Goal: Task Accomplishment & Management: Complete application form

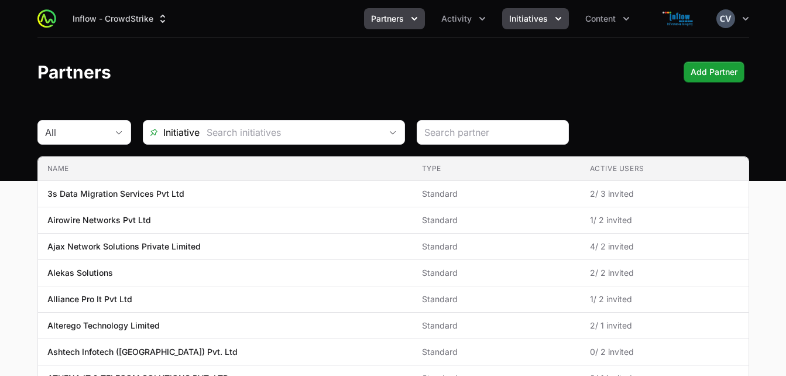
click at [539, 18] on span "Initiatives" at bounding box center [528, 19] width 39 height 12
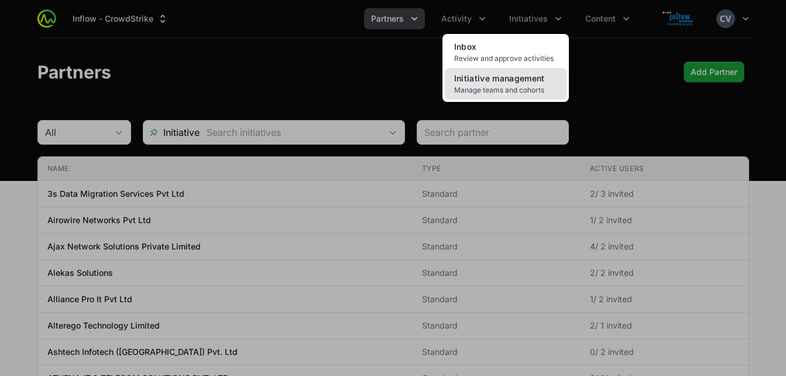
click at [499, 87] on span "Manage teams and cohorts" at bounding box center [505, 89] width 103 height 9
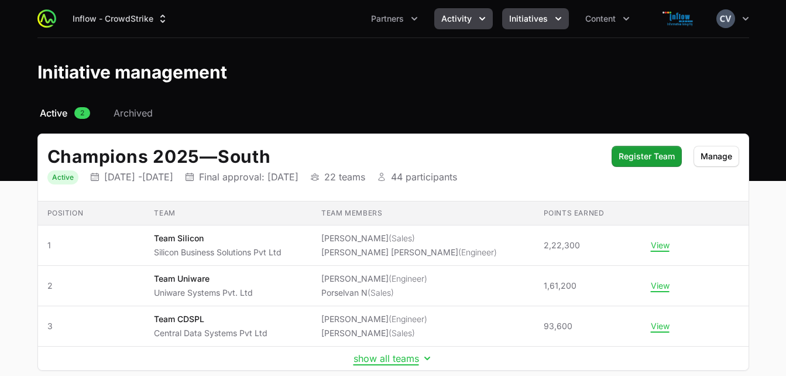
click at [476, 16] on button "Activity" at bounding box center [463, 18] width 59 height 21
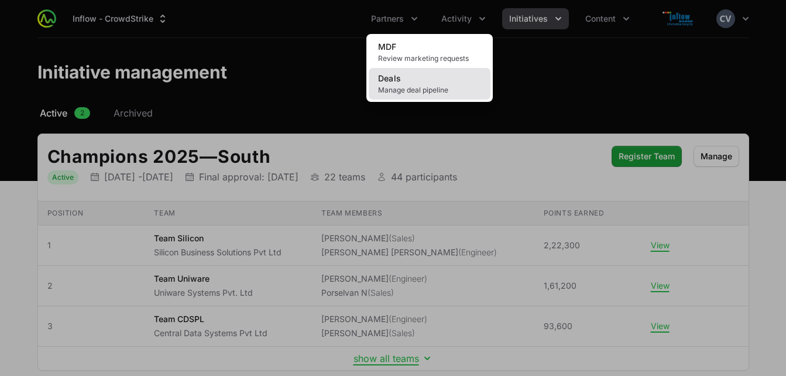
click at [412, 89] on span "Manage deal pipeline" at bounding box center [429, 89] width 103 height 9
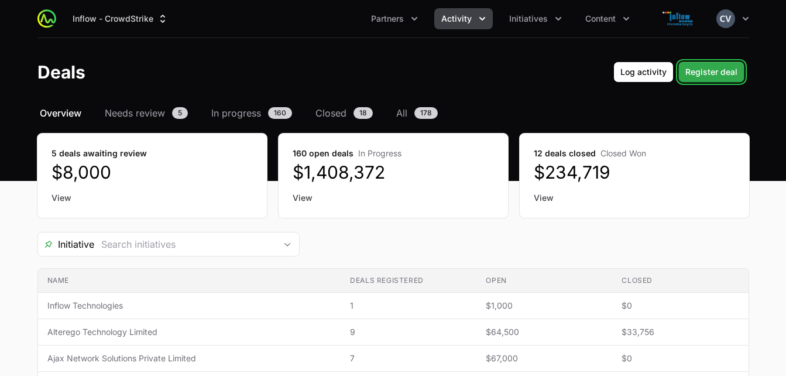
click at [714, 72] on span "Register deal" at bounding box center [712, 72] width 52 height 14
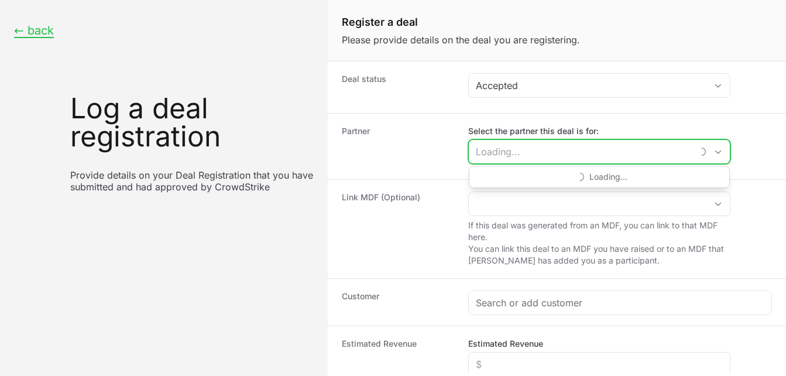
click at [565, 159] on input "Select the partner this deal is for:" at bounding box center [581, 151] width 224 height 23
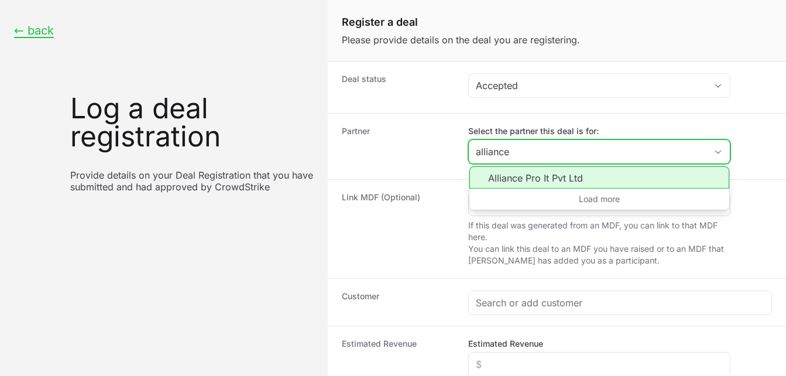
click at [542, 178] on li "Alliance Pro It Pvt Ltd" at bounding box center [600, 177] width 260 height 22
type input "Alliance Pro It Pvt Ltd"
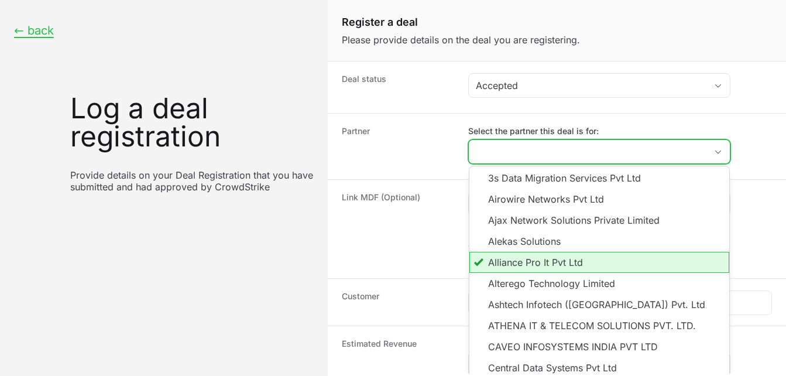
click at [540, 264] on li "Alliance Pro It Pvt Ltd" at bounding box center [600, 262] width 260 height 21
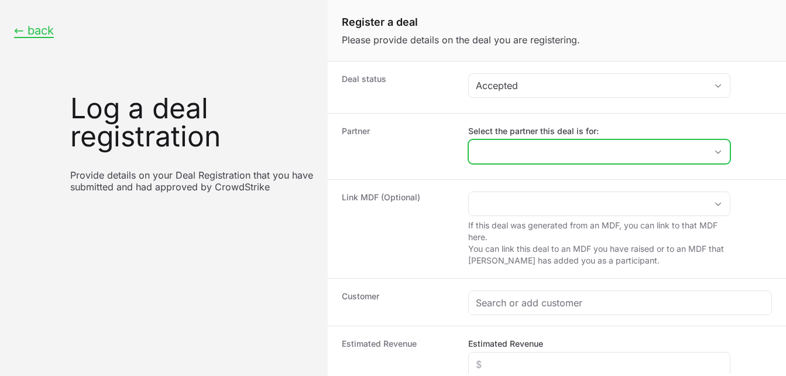
click at [583, 148] on input "Select the partner this deal is for:" at bounding box center [588, 151] width 238 height 23
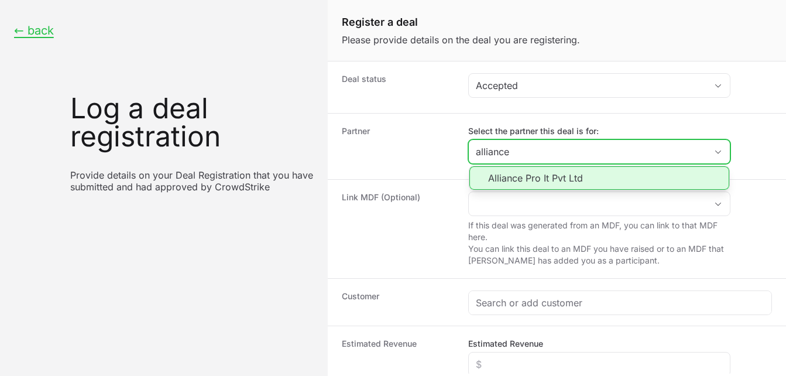
click at [504, 177] on li "Alliance Pro It Pvt Ltd" at bounding box center [600, 177] width 260 height 23
type input "Alliance Pro It Pvt Ltd"
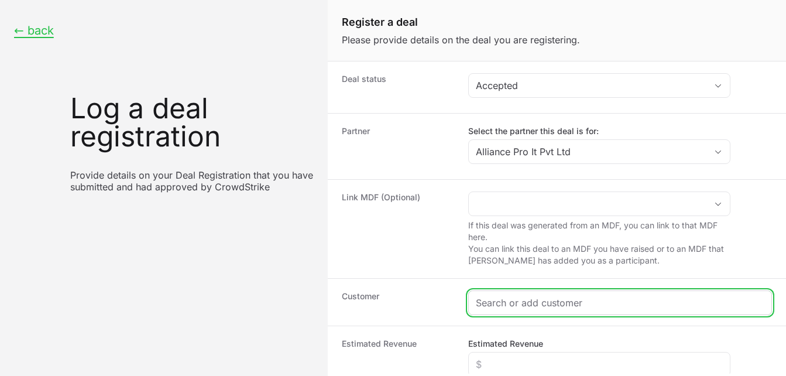
click at [492, 300] on input "Create activity form" at bounding box center [620, 303] width 289 height 14
paste input "DR-b34a930d"
type input "DR-b34a930d"
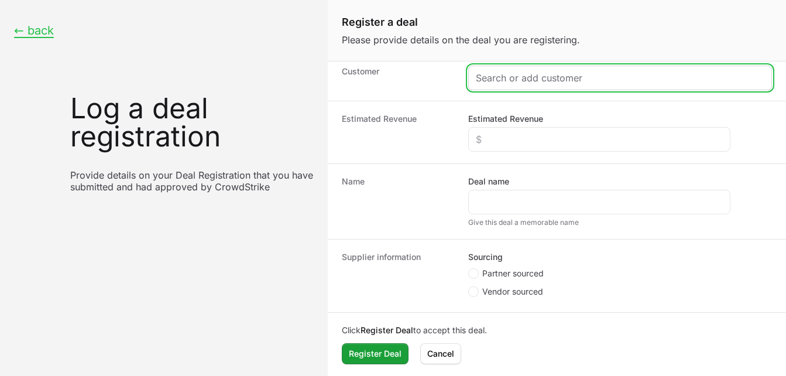
scroll to position [227, 0]
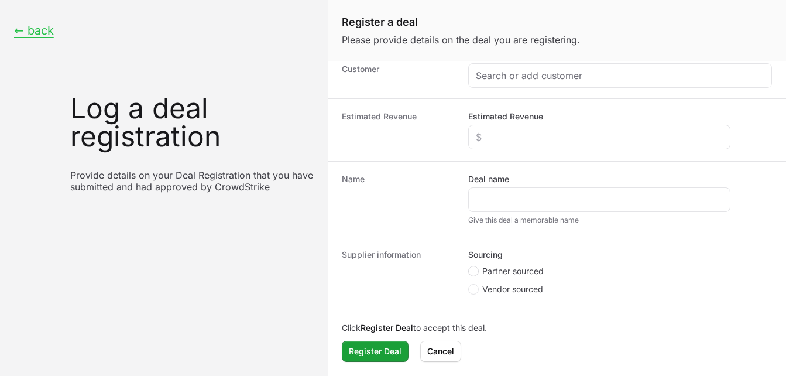
click at [478, 268] on span "Create activity form" at bounding box center [473, 271] width 11 height 11
radio input "true"
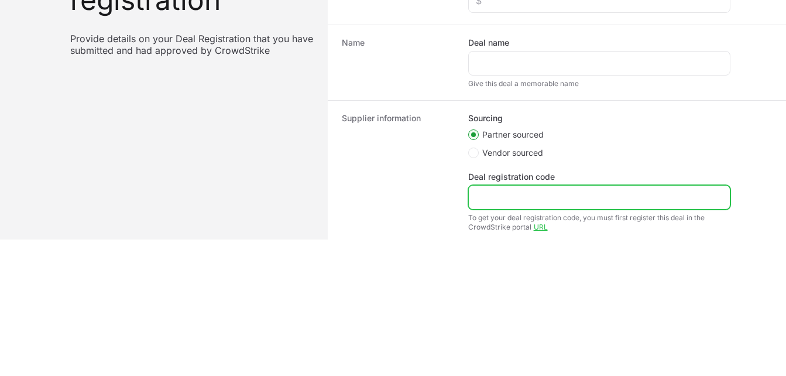
click at [484, 200] on input "Deal registration code" at bounding box center [599, 197] width 247 height 14
paste input "DR-b34a930d"
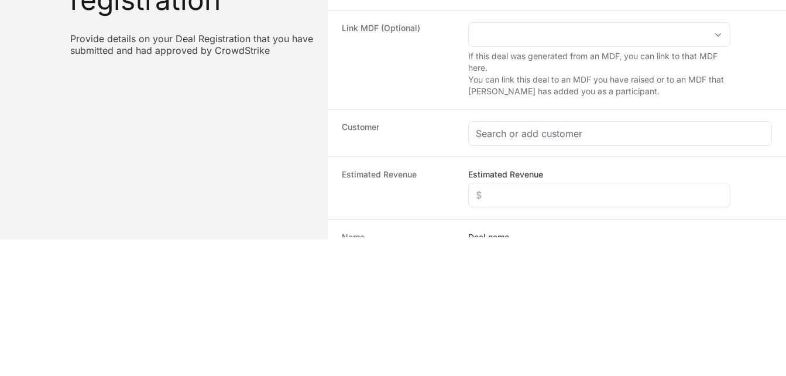
scroll to position [32, 0]
type input "DR-b34a930d"
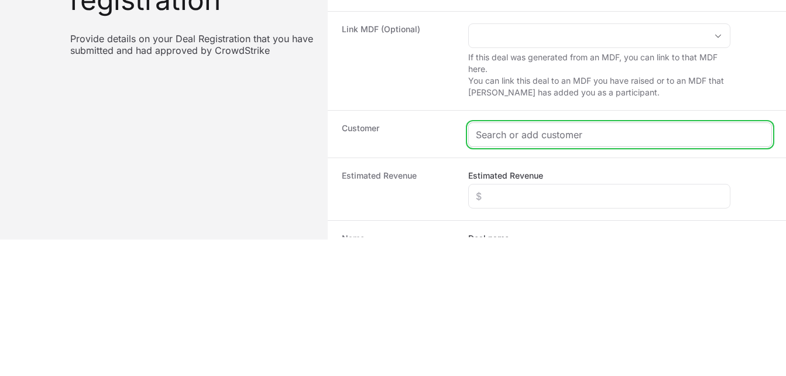
click at [513, 137] on input "Create activity form" at bounding box center [620, 135] width 289 height 14
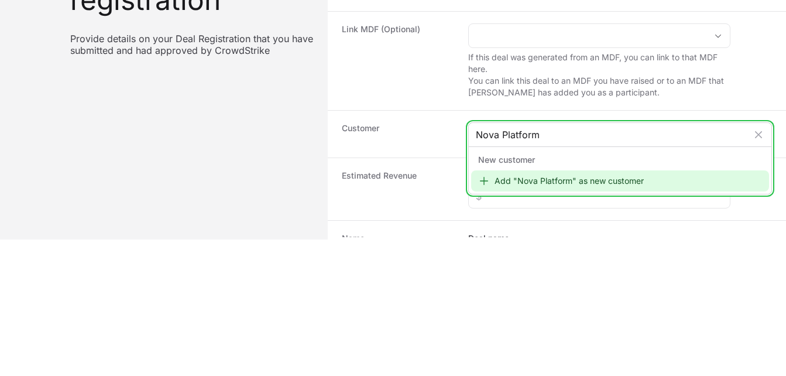
type input "Nova Platform"
click at [525, 181] on div "Add "Nova Platform" as new customer" at bounding box center [620, 180] width 298 height 21
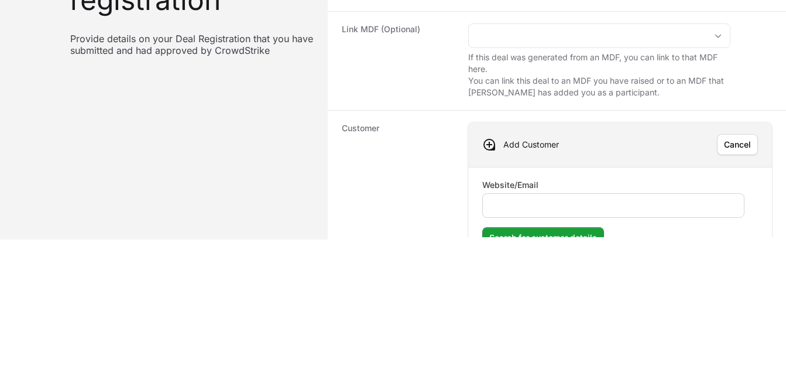
click at [520, 208] on input "Website/Email" at bounding box center [613, 205] width 247 height 14
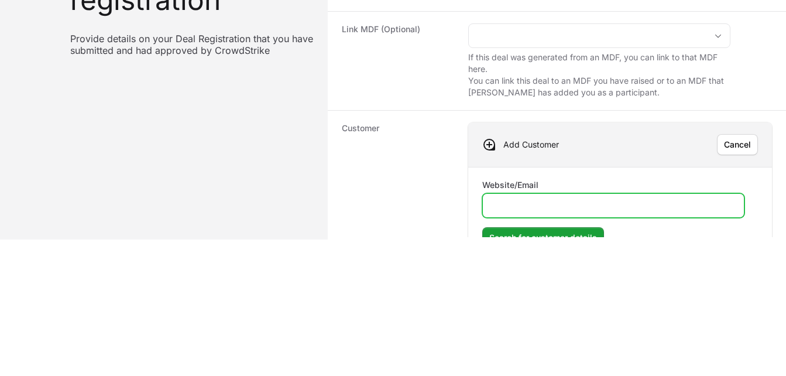
click at [515, 210] on input "Website/Email" at bounding box center [613, 205] width 247 height 14
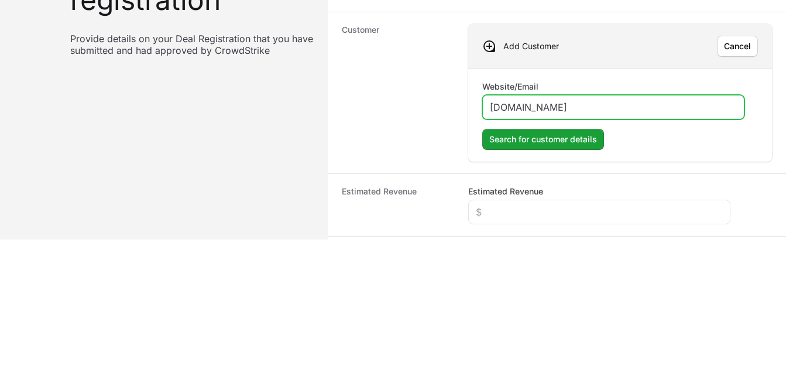
scroll to position [153, 0]
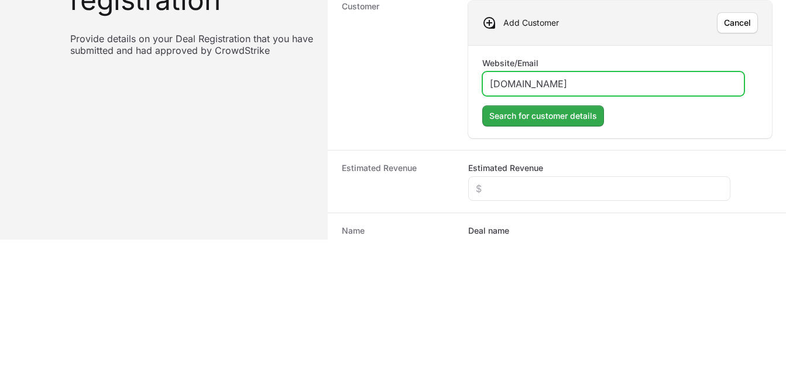
type input "[DOMAIN_NAME]"
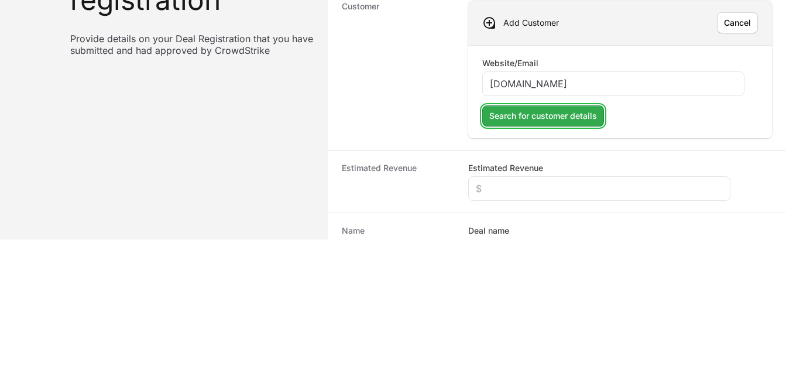
click at [550, 124] on button "Search for customer details" at bounding box center [543, 115] width 122 height 21
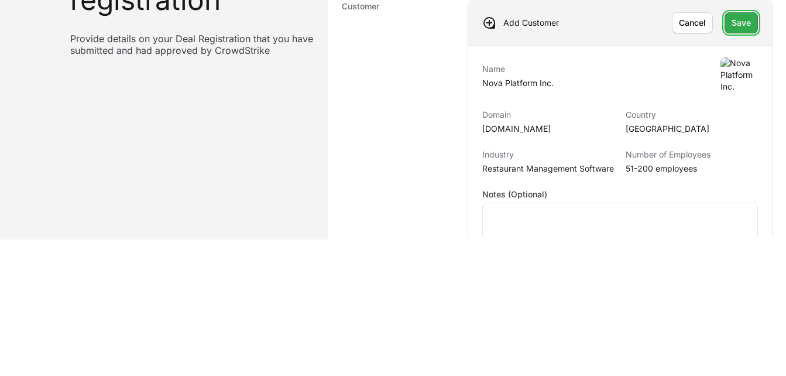
click at [739, 24] on span "Save" at bounding box center [741, 23] width 19 height 14
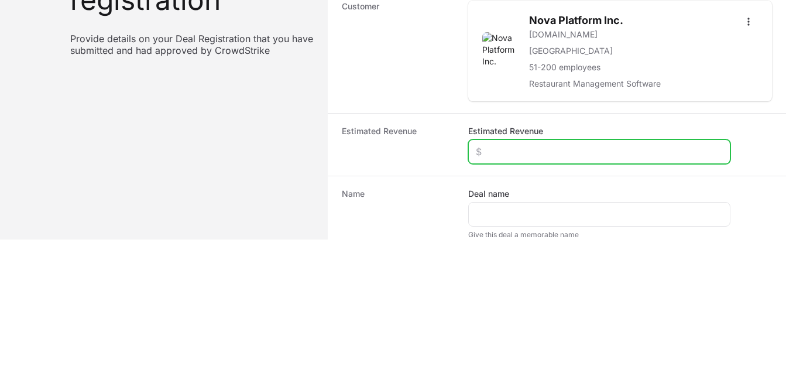
click at [508, 156] on input "Estimated Revenue" at bounding box center [599, 152] width 247 height 14
type input "$1,200"
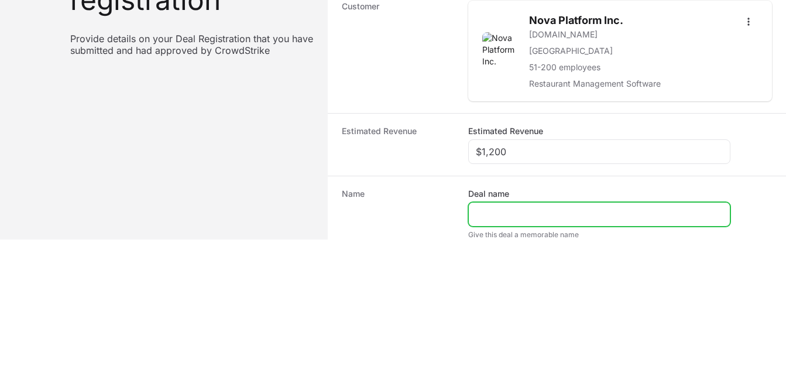
click at [489, 217] on input "Deal name" at bounding box center [599, 214] width 247 height 14
type input "Nova Paltform"
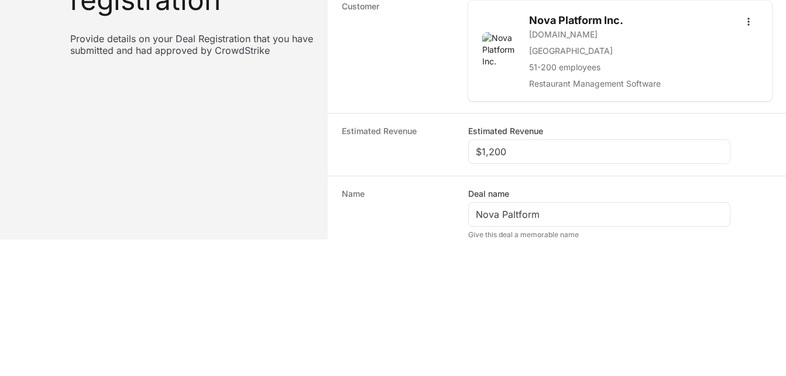
click at [584, 239] on html "← back Log a deal registration Provide details on your Deal Registration that y…" at bounding box center [393, 52] width 786 height 376
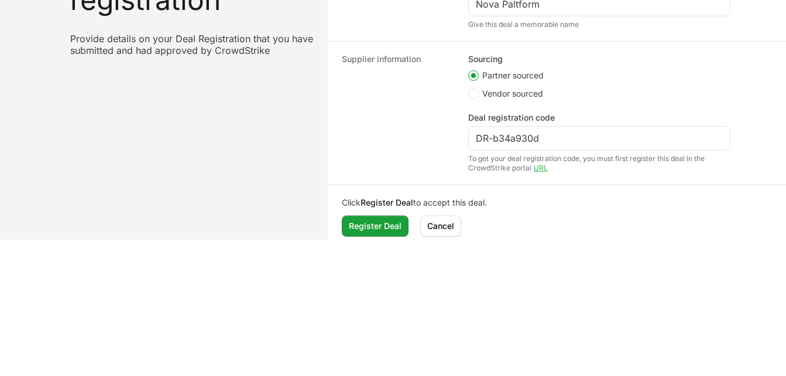
scroll to position [375, 0]
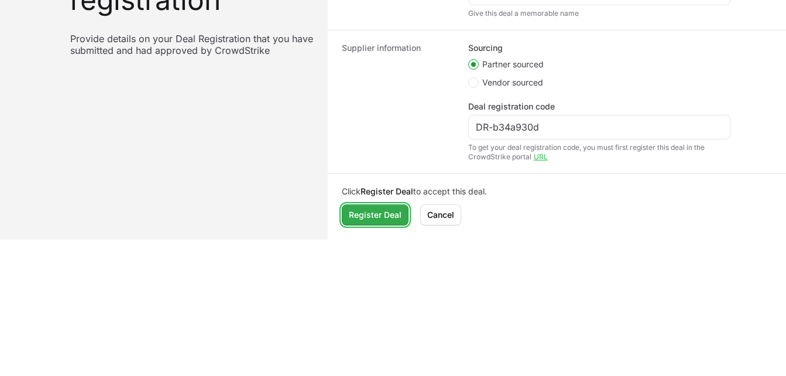
click at [365, 216] on span "Register Deal" at bounding box center [375, 215] width 53 height 14
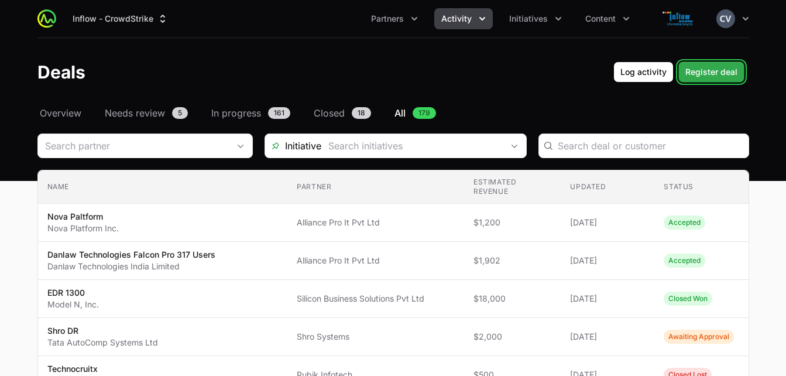
click at [705, 74] on span "Register deal" at bounding box center [712, 72] width 52 height 14
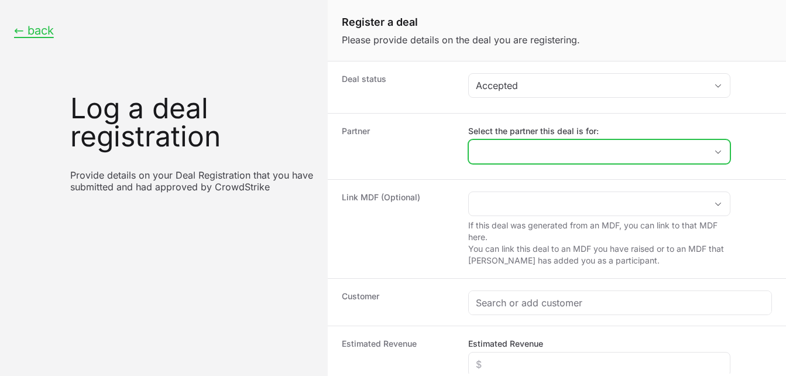
click at [720, 150] on icon "Open" at bounding box center [718, 152] width 9 height 4
click at [563, 157] on input "Select the partner this deal is for:" at bounding box center [581, 151] width 224 height 23
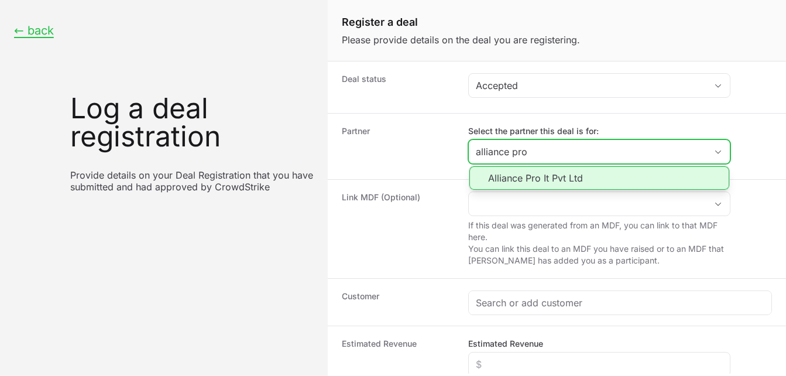
click at [544, 183] on li "Alliance Pro It Pvt Ltd" at bounding box center [600, 177] width 260 height 23
type input "Alliance Pro It Pvt Ltd"
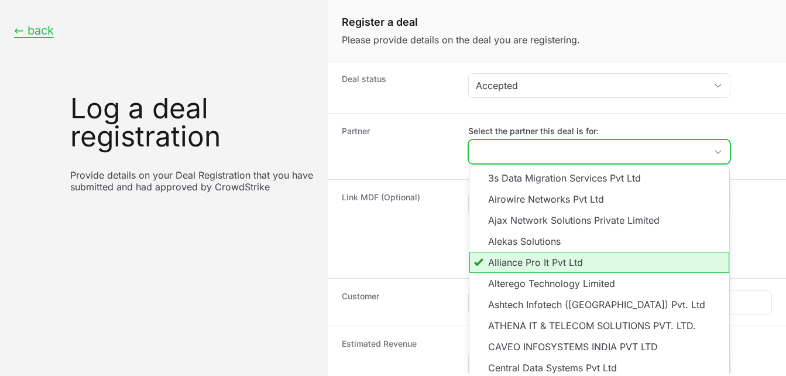
click at [560, 264] on li "Alliance Pro It Pvt Ltd" at bounding box center [600, 262] width 260 height 21
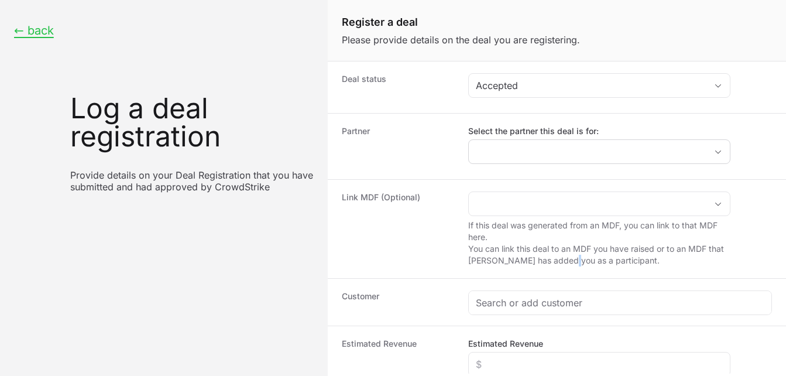
click at [560, 264] on p "If this deal was generated from an MDF, you can link to that MDF here. You can …" at bounding box center [599, 243] width 262 height 47
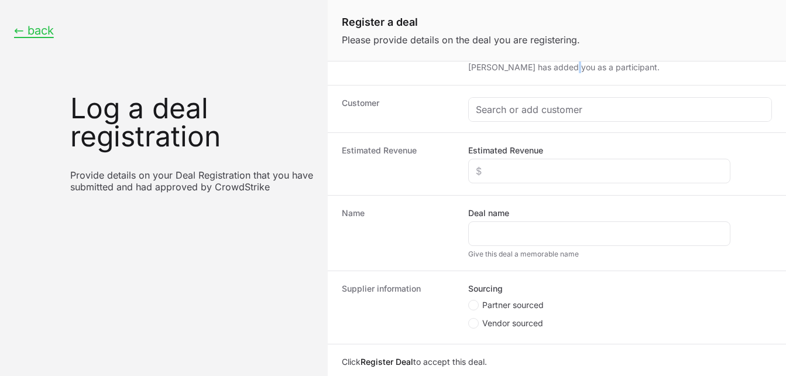
scroll to position [227, 0]
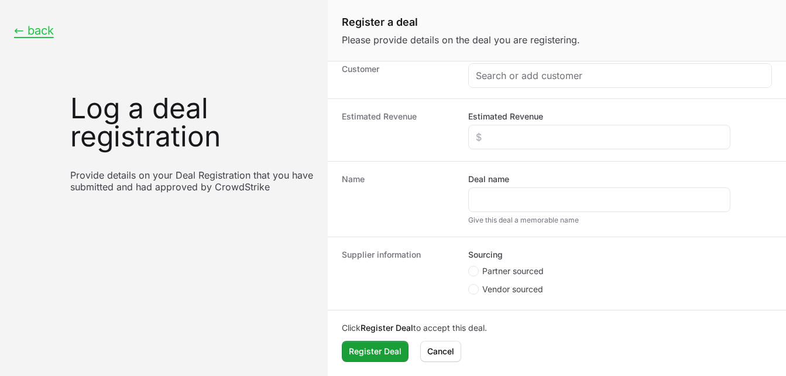
click at [492, 269] on span "Partner sourced" at bounding box center [512, 271] width 61 height 12
radio input "true"
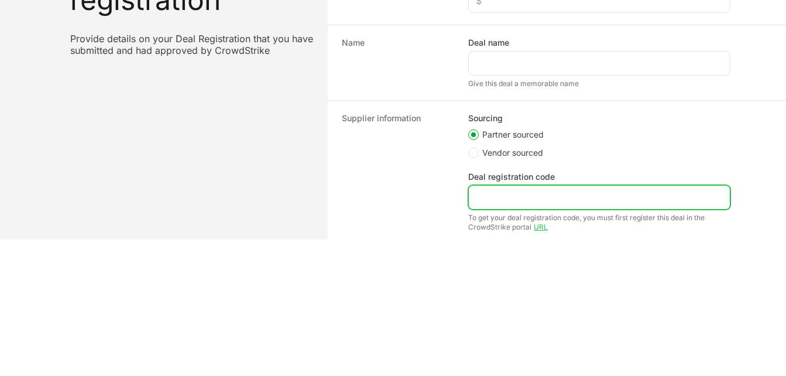
click at [495, 198] on input "Deal registration code" at bounding box center [599, 197] width 247 height 14
paste input "DR-cab0973c"
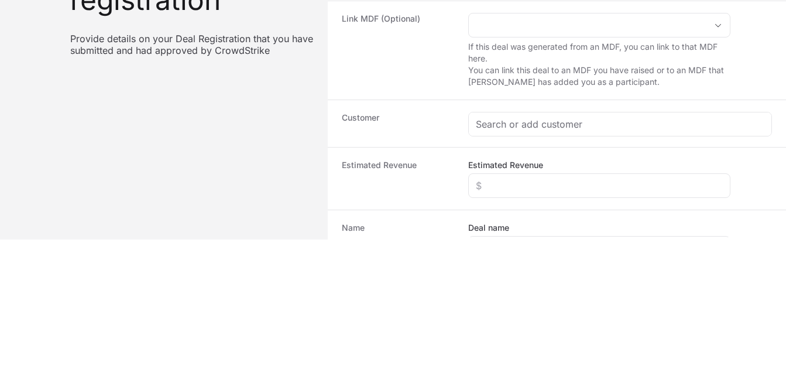
scroll to position [29, 0]
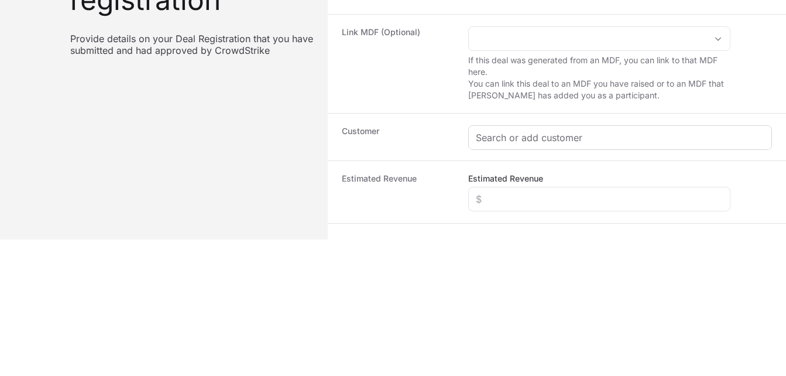
type input "DR-cab0973c"
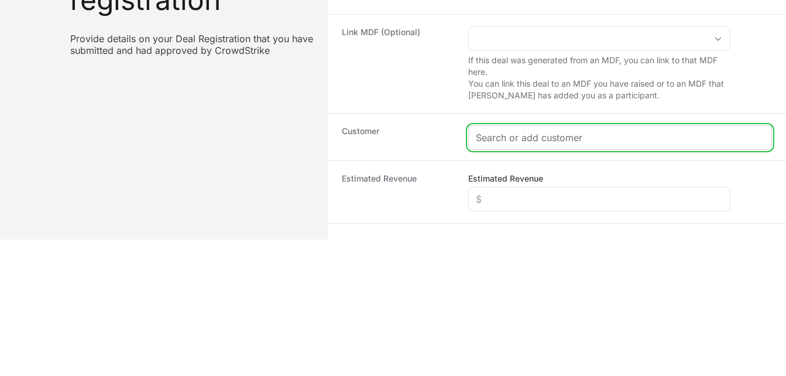
click at [501, 139] on input "Create activity form" at bounding box center [620, 138] width 289 height 14
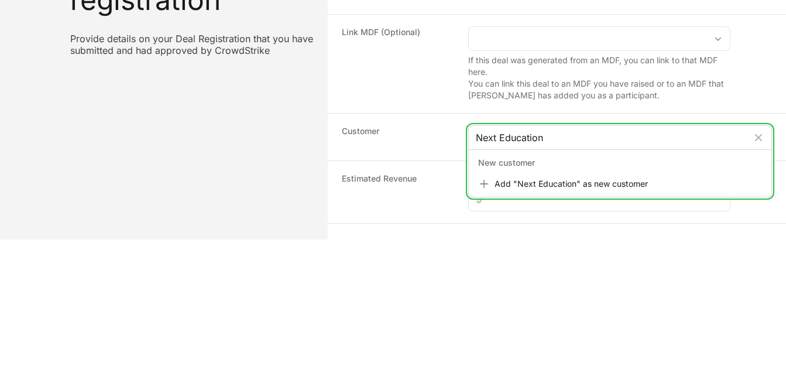
type input "Next Education"
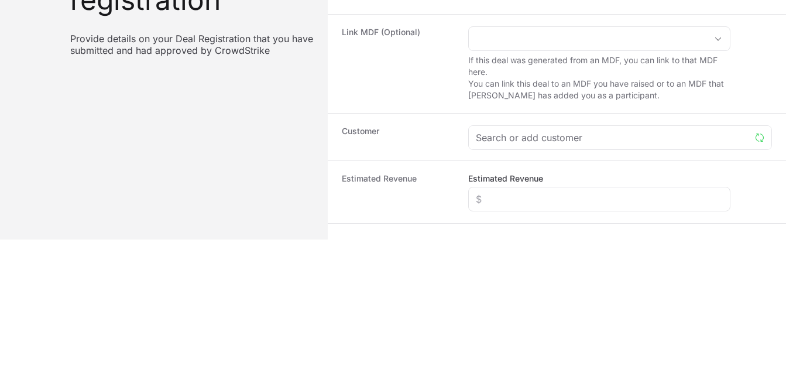
click at [588, 237] on div "Register a deal Please provide details on the deal you are registering. Deal st…" at bounding box center [557, 52] width 458 height 376
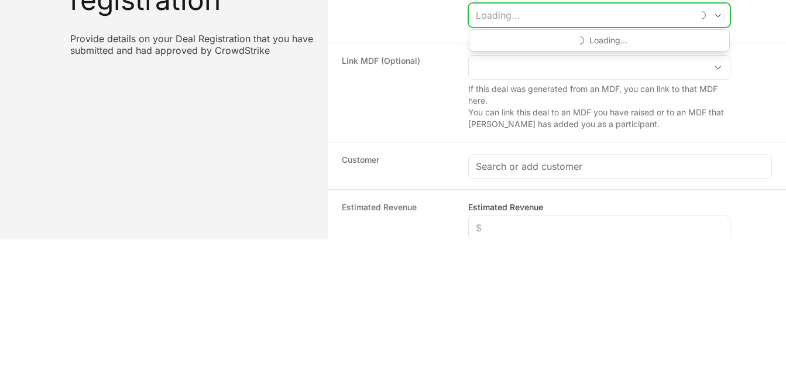
click at [519, 15] on input "Select the partner this deal is for:" at bounding box center [581, 15] width 224 height 23
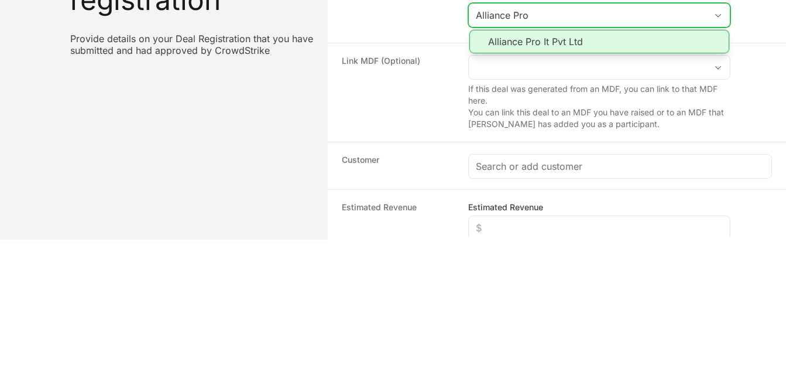
click at [518, 44] on li "Alliance Pro It Pvt Ltd" at bounding box center [600, 41] width 260 height 23
type input "Alliance Pro It Pvt Ltd"
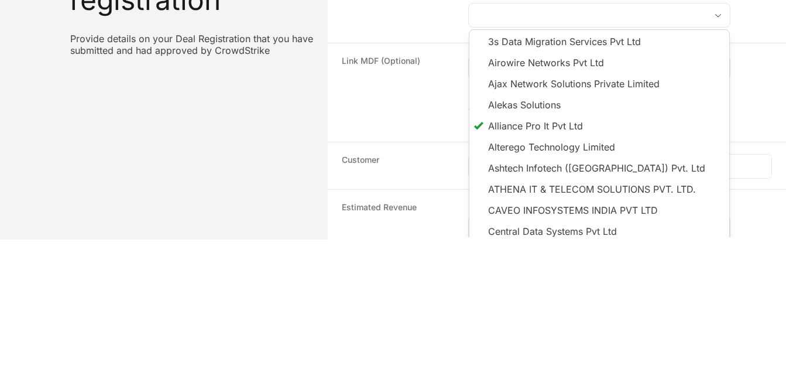
type input "Alliance Pro It Pvt Ltd"
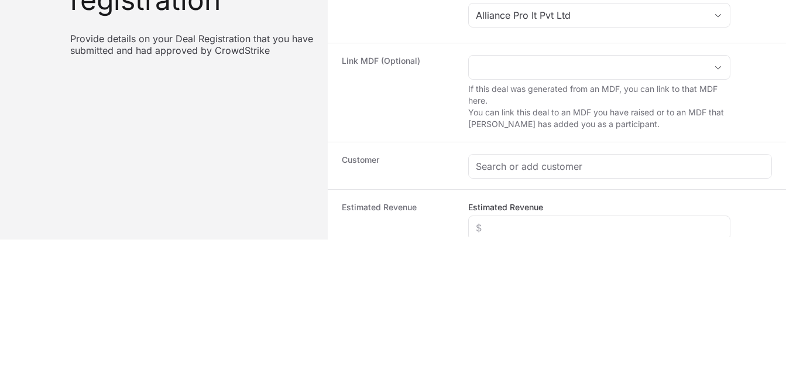
click at [436, 118] on dt "Link MDF (Optional)" at bounding box center [398, 92] width 112 height 75
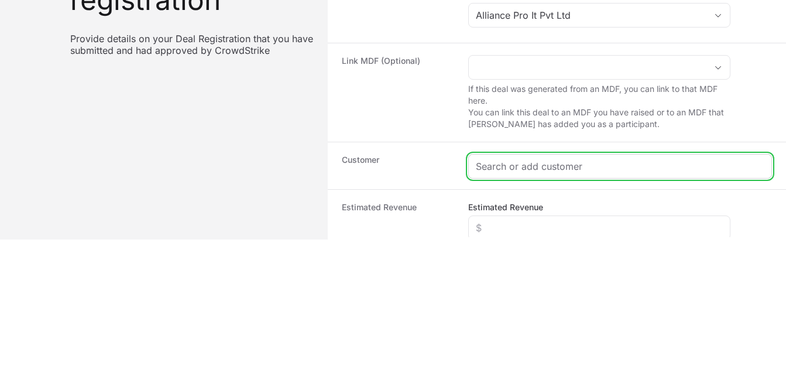
click at [498, 167] on input "Create activity form" at bounding box center [620, 166] width 289 height 14
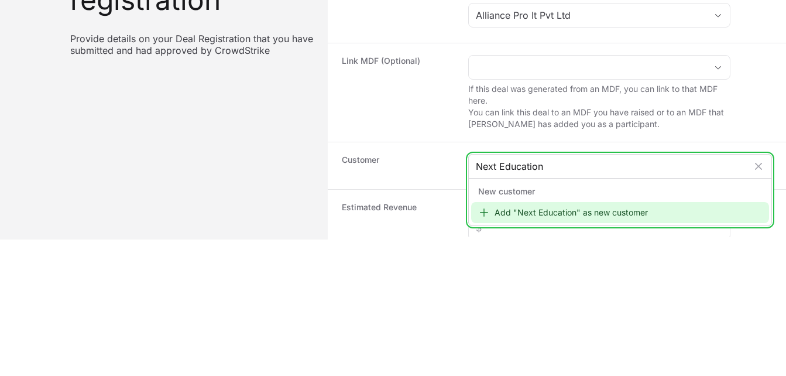
type input "Next Education"
click at [488, 213] on icon "Create activity form" at bounding box center [484, 213] width 12 height 12
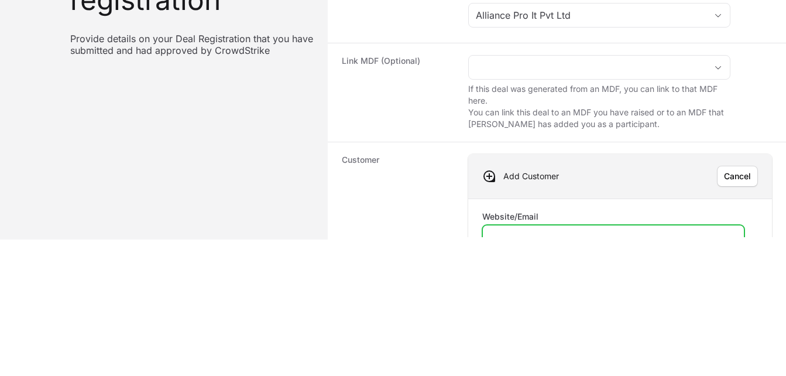
click at [515, 237] on input "Website/Email" at bounding box center [613, 237] width 247 height 14
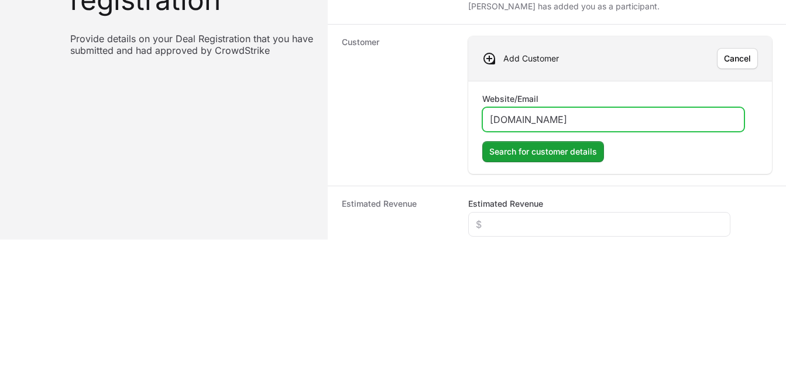
scroll to position [141, 0]
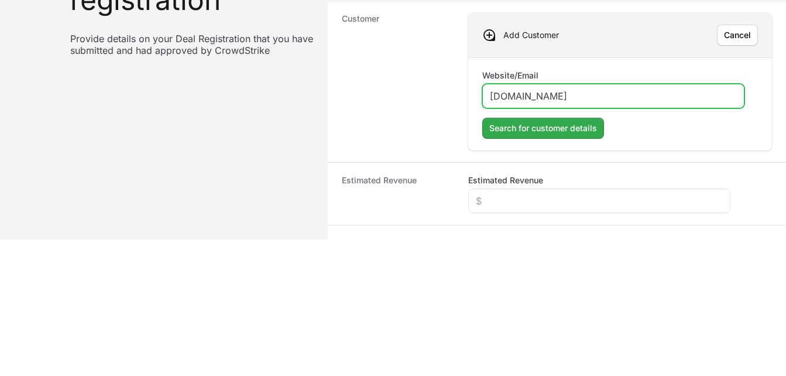
type input "[DOMAIN_NAME]"
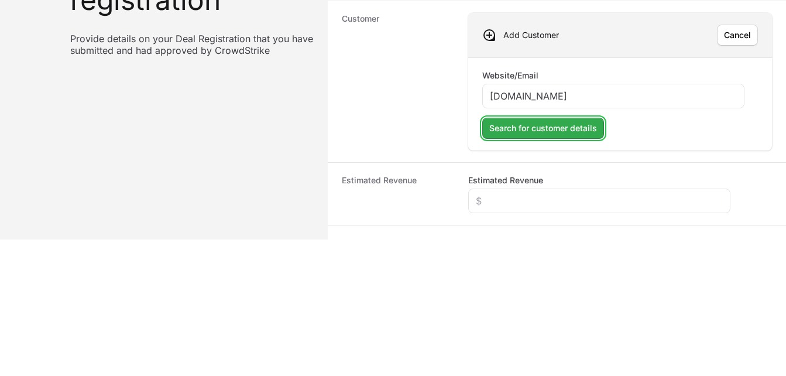
click at [564, 129] on span "Search for customer details" at bounding box center [543, 128] width 108 height 14
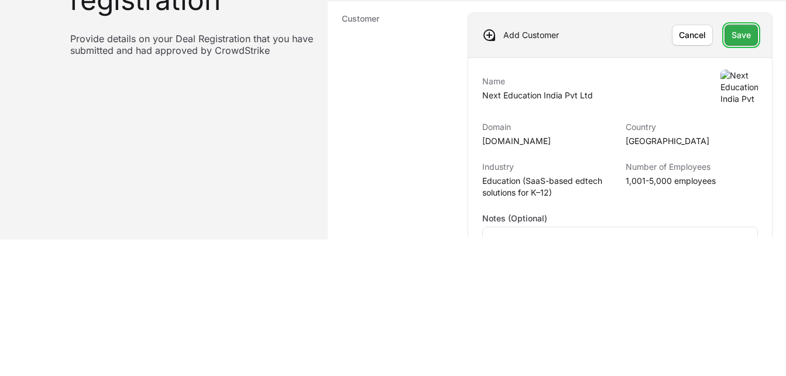
click at [732, 29] on span "Save" at bounding box center [741, 35] width 19 height 14
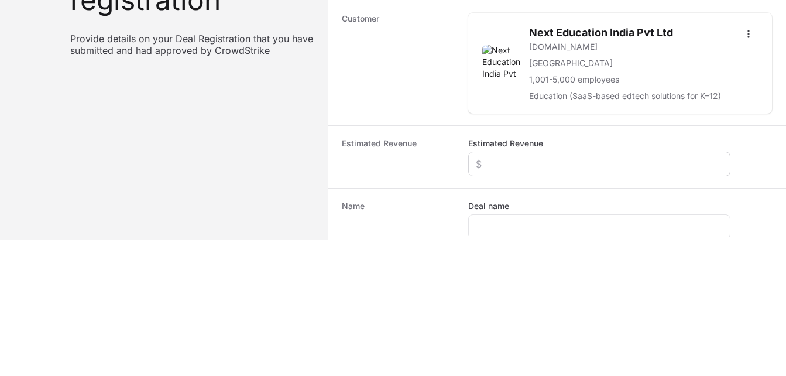
click at [539, 176] on div "Create activity form" at bounding box center [599, 164] width 262 height 25
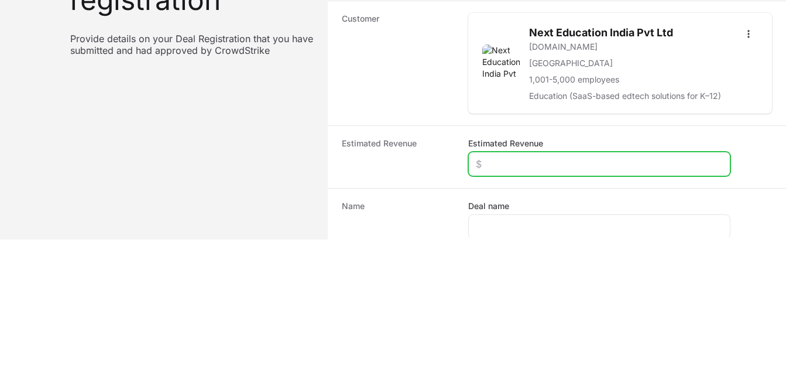
click at [529, 171] on input "Estimated Revenue" at bounding box center [599, 164] width 247 height 14
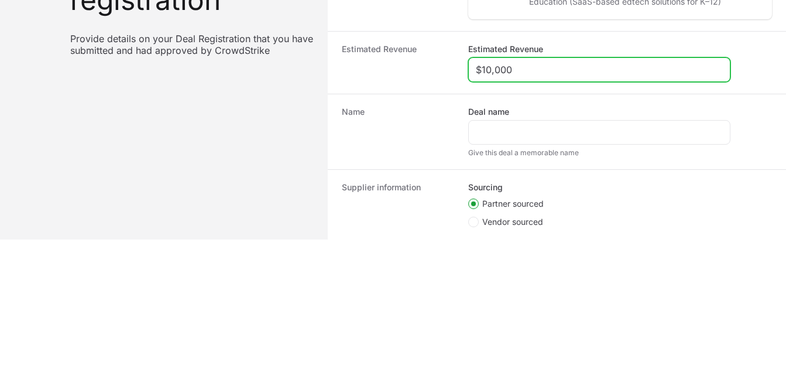
scroll to position [239, 0]
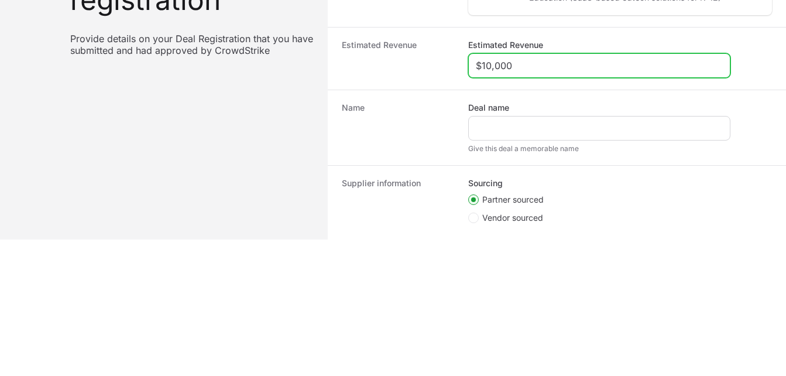
type input "$10,000"
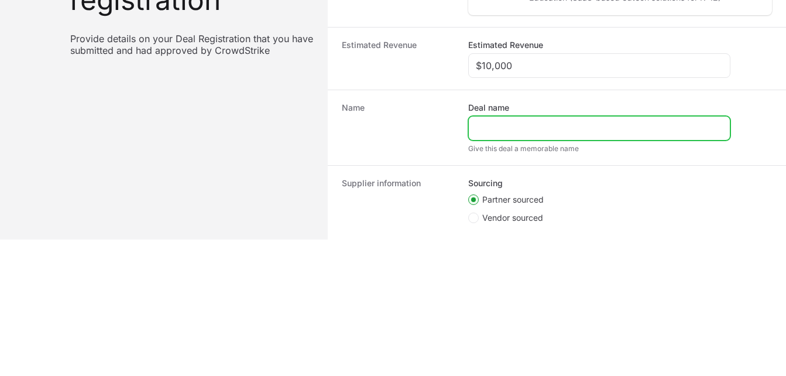
click at [526, 135] on input "Deal name" at bounding box center [599, 128] width 247 height 14
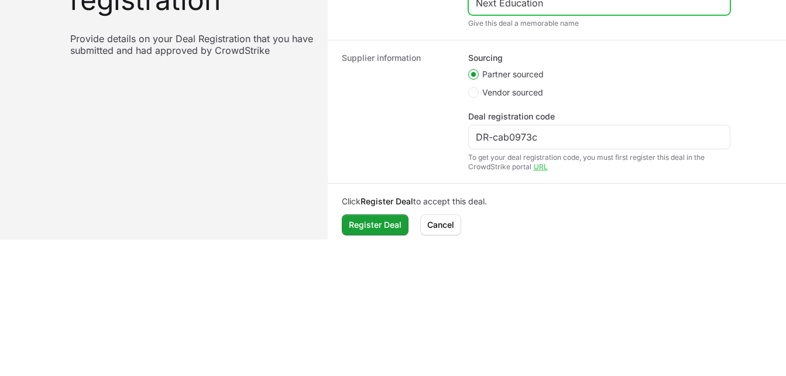
scroll to position [386, 0]
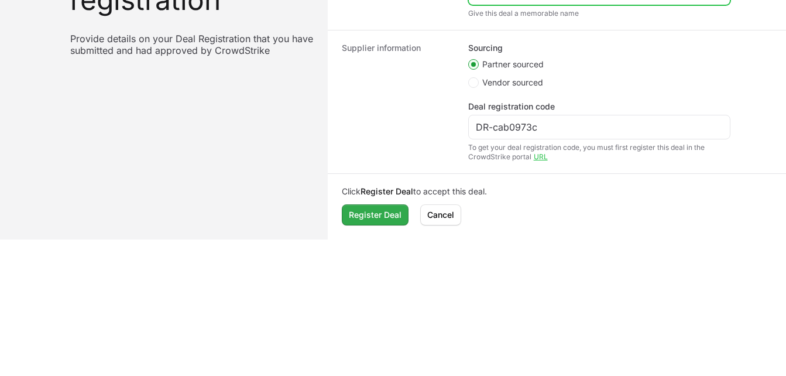
type input "Next Education"
click at [377, 214] on span "Register Deal" at bounding box center [375, 215] width 53 height 14
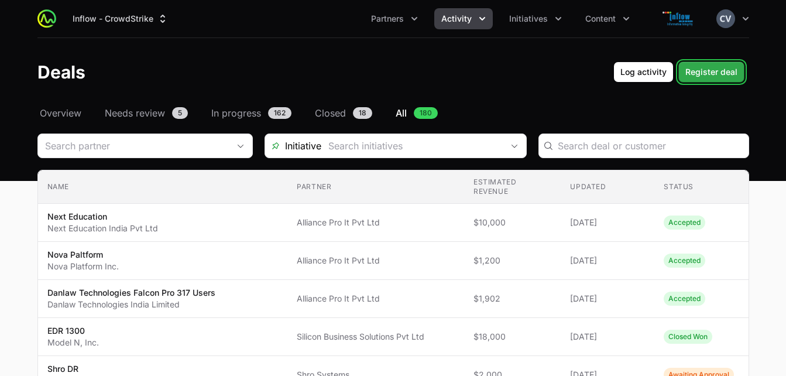
click at [699, 76] on span "Register deal" at bounding box center [712, 72] width 52 height 14
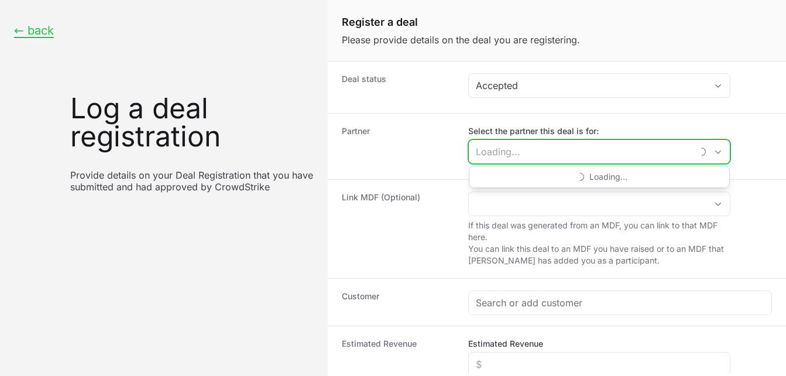
click at [614, 147] on input "Select the partner this deal is for:" at bounding box center [581, 151] width 224 height 23
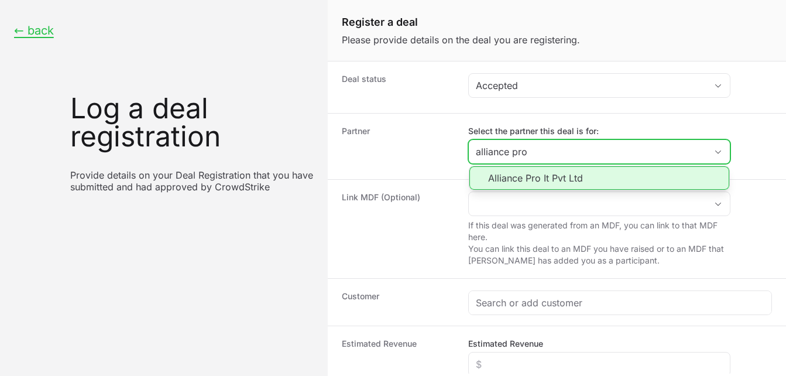
click at [537, 178] on li "Alliance Pro It Pvt Ltd" at bounding box center [600, 177] width 260 height 23
type input "Alliance Pro It Pvt Ltd"
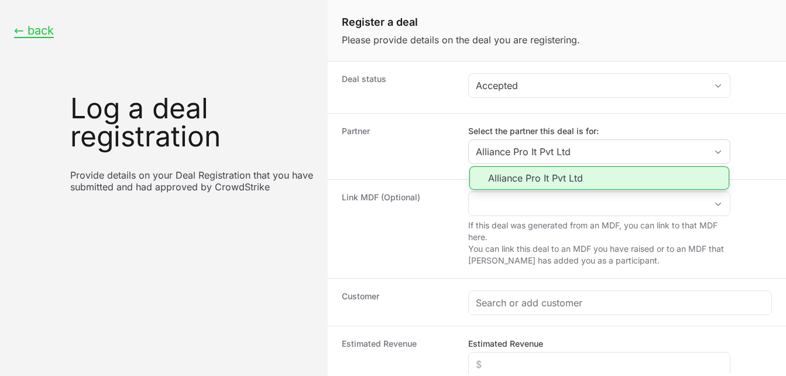
click at [537, 178] on div "Partner Select the partner this deal is for: Alliance Pro It Pvt Ltd Alliance P…" at bounding box center [557, 146] width 458 height 66
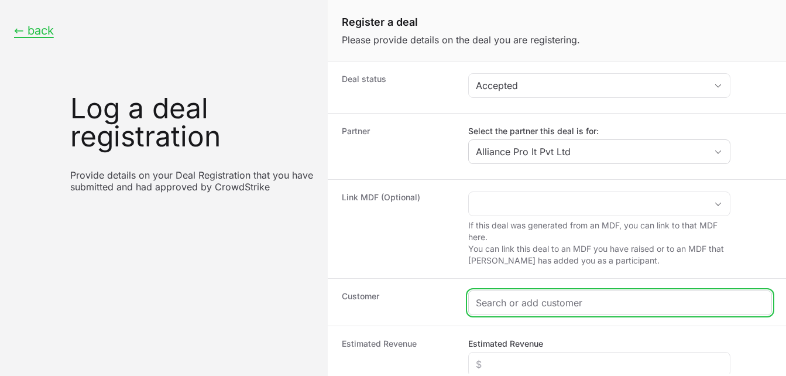
click at [513, 299] on input "Create activity form" at bounding box center [620, 303] width 289 height 14
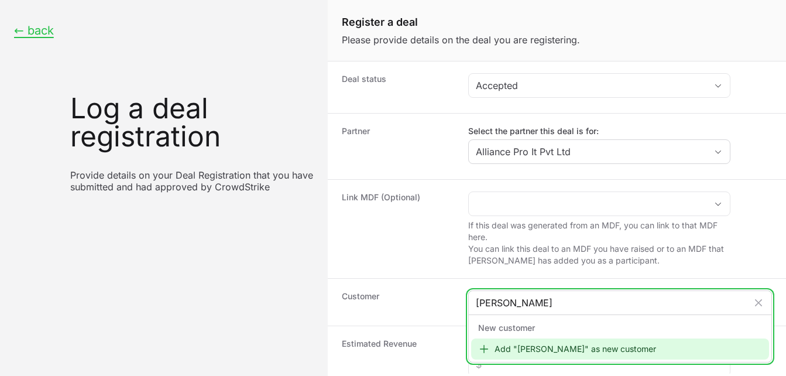
type input "[PERSON_NAME]"
click at [488, 351] on icon "Create activity form" at bounding box center [484, 349] width 12 height 12
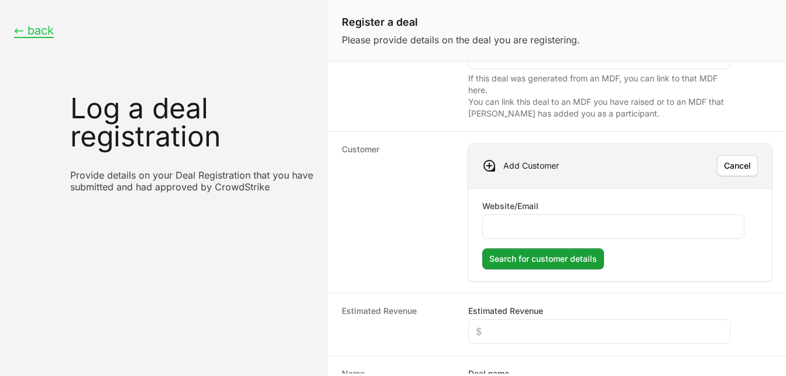
scroll to position [153, 0]
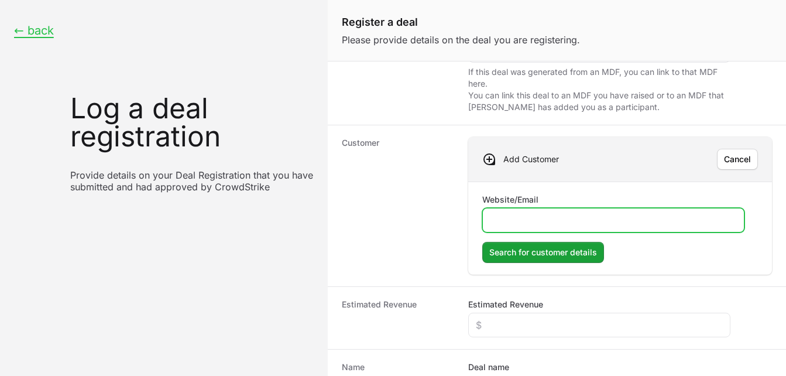
click at [538, 218] on input "Website/Email" at bounding box center [613, 220] width 247 height 14
type input "[DOMAIN_NAME]"
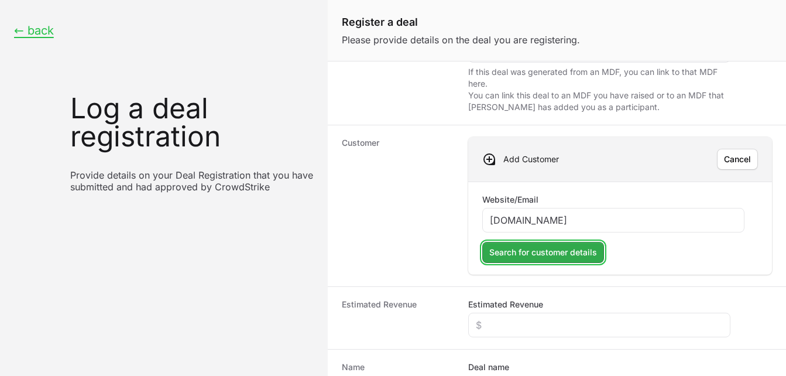
click at [532, 253] on span "Search for customer details" at bounding box center [543, 252] width 108 height 14
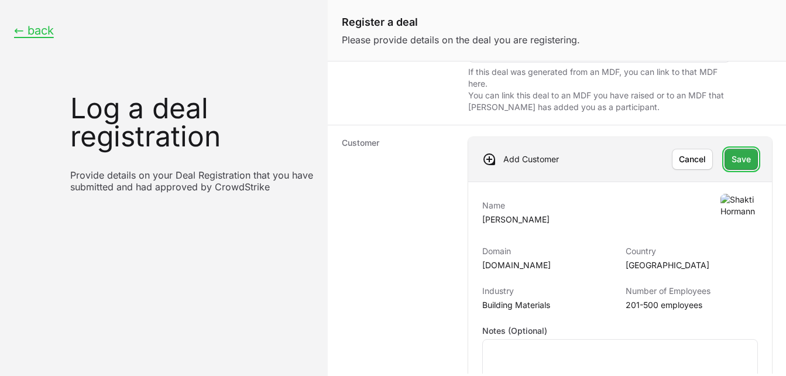
click at [732, 160] on span "Save" at bounding box center [741, 159] width 19 height 14
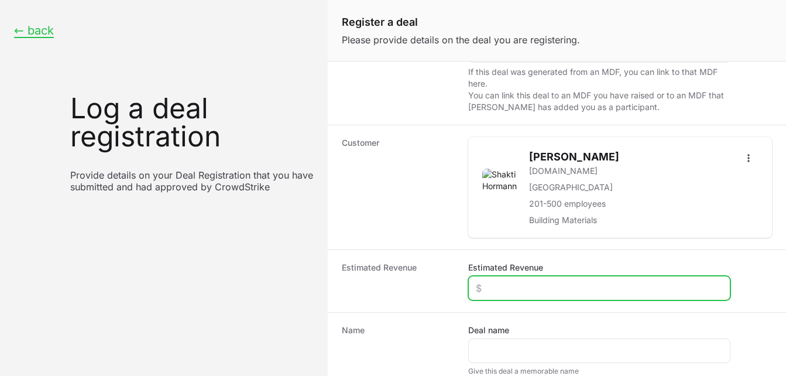
click at [505, 287] on input "Estimated Revenue" at bounding box center [599, 288] width 247 height 14
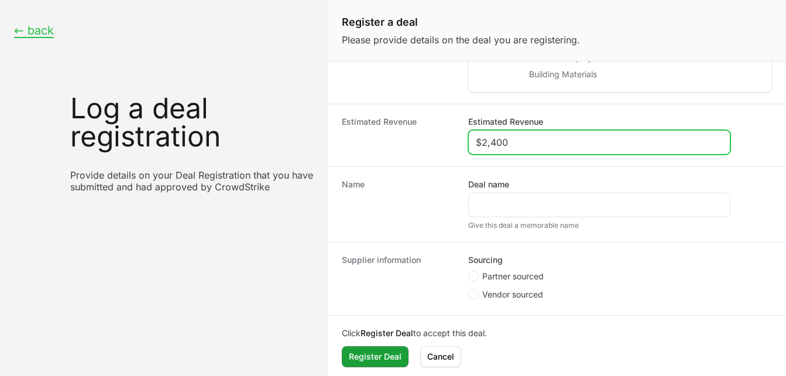
scroll to position [300, 0]
type input "$2,400"
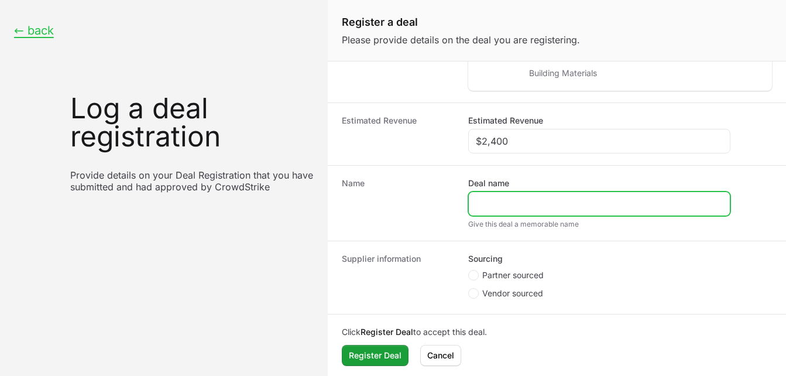
click at [559, 202] on input "Deal name" at bounding box center [599, 204] width 247 height 14
type input "EDR"
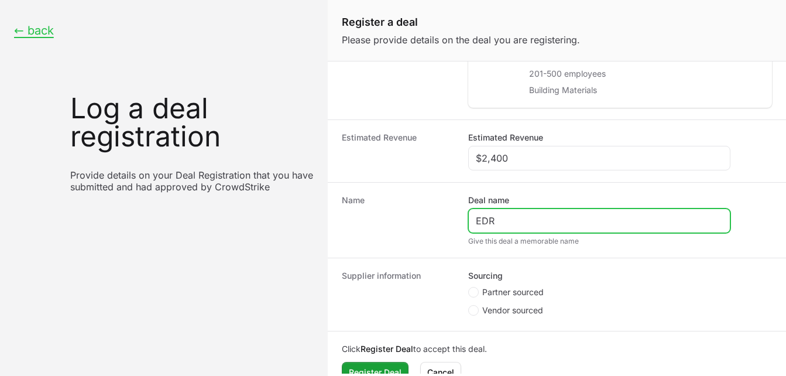
scroll to position [304, 0]
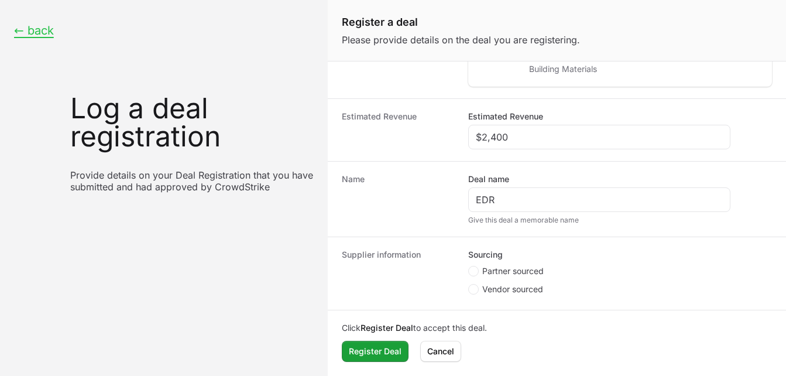
click at [488, 267] on span "Partner sourced" at bounding box center [512, 271] width 61 height 12
radio input "true"
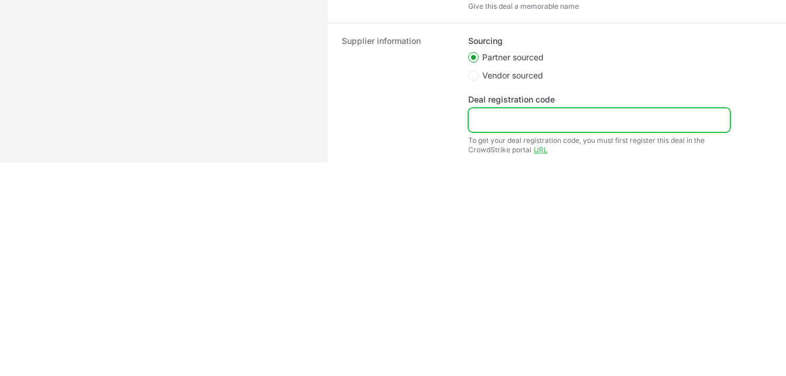
click at [532, 122] on input "Deal registration code" at bounding box center [599, 120] width 247 height 14
paste input "DR-c8d912e6"
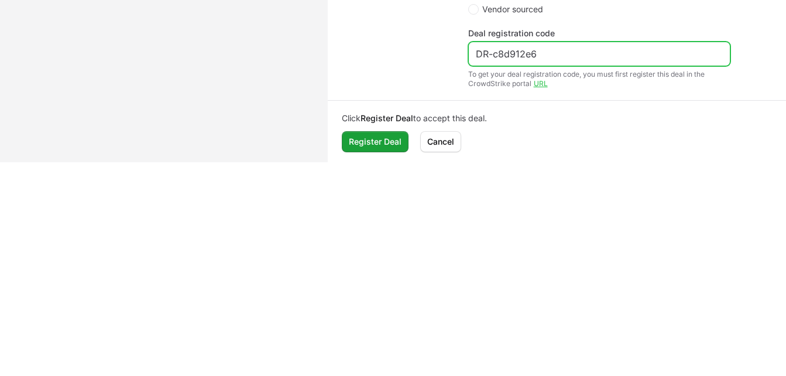
scroll to position [375, 0]
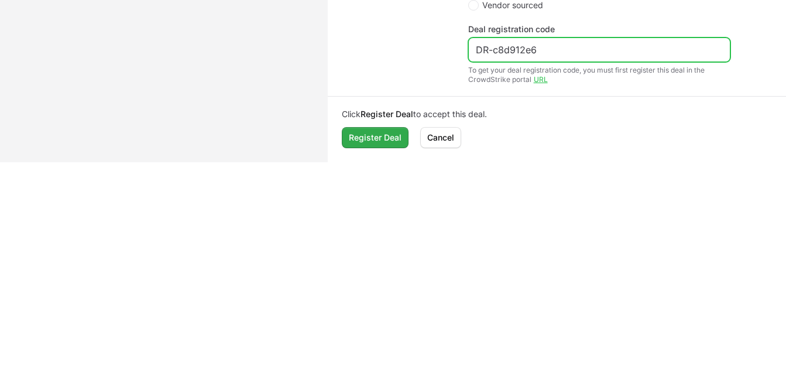
type input "DR-c8d912e6"
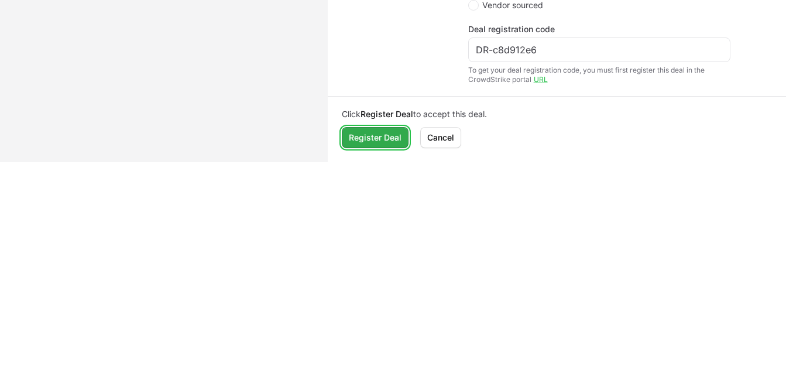
click at [396, 137] on span "Register Deal" at bounding box center [375, 138] width 53 height 14
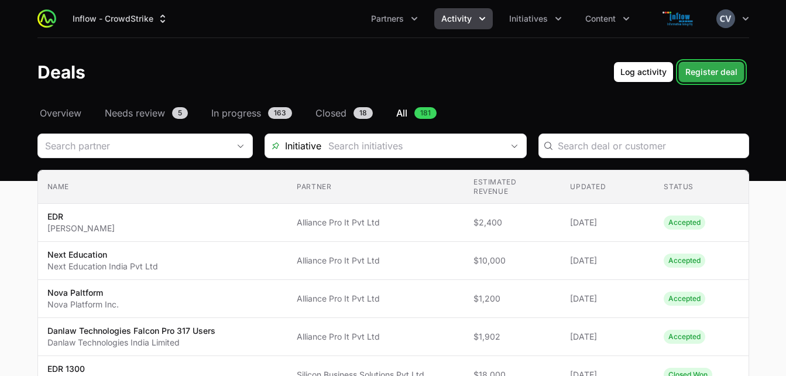
click at [701, 74] on span "Register deal" at bounding box center [712, 72] width 52 height 14
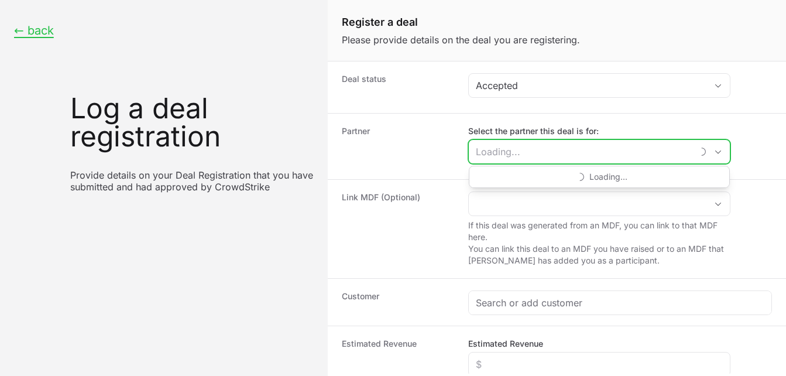
click at [644, 157] on input "Select the partner this deal is for:" at bounding box center [581, 151] width 224 height 23
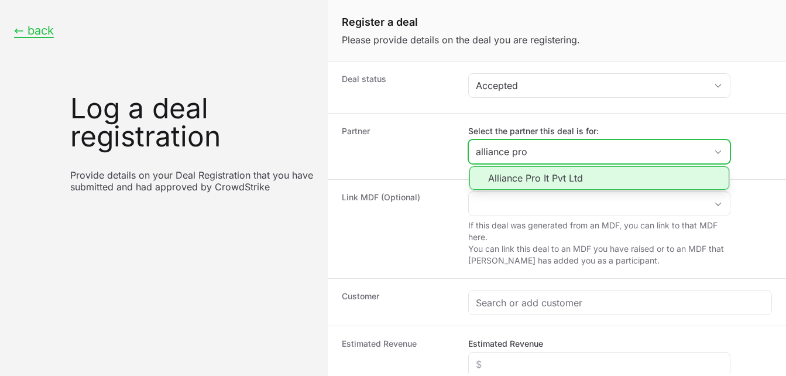
click at [577, 181] on li "Alliance Pro It Pvt Ltd" at bounding box center [600, 177] width 260 height 23
type input "Alliance Pro It Pvt Ltd"
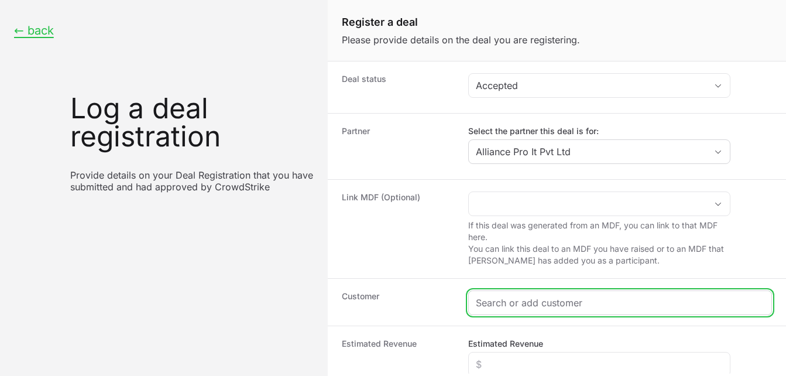
click at [535, 305] on input "Create activity form" at bounding box center [620, 303] width 289 height 14
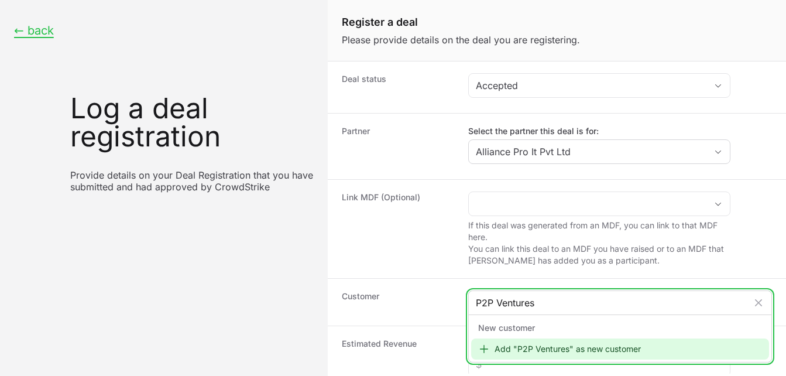
type input "P2P Ventures"
click at [509, 353] on div "Add "P2P Ventures" as new customer" at bounding box center [620, 348] width 298 height 21
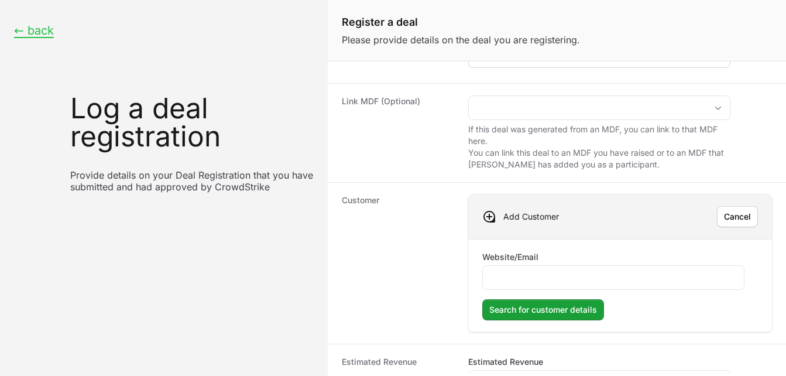
scroll to position [110, 0]
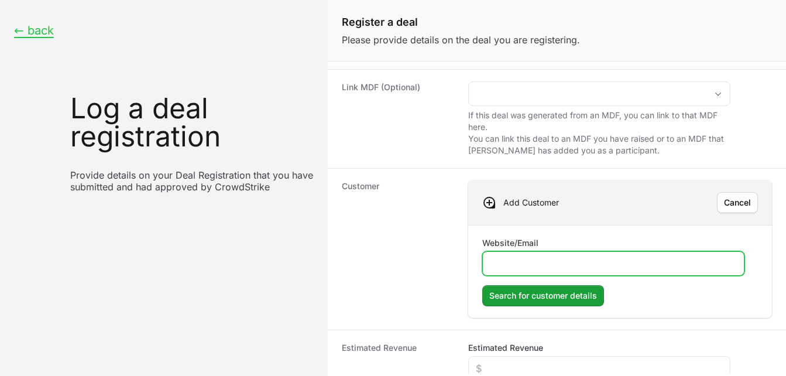
click at [521, 263] on input "Website/Email" at bounding box center [613, 263] width 247 height 14
type input "[DOMAIN_NAME]"
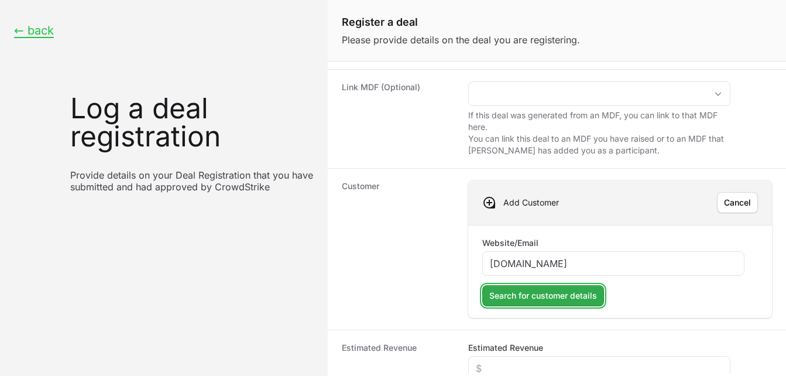
click at [520, 304] on button "Search for customer details" at bounding box center [543, 295] width 122 height 21
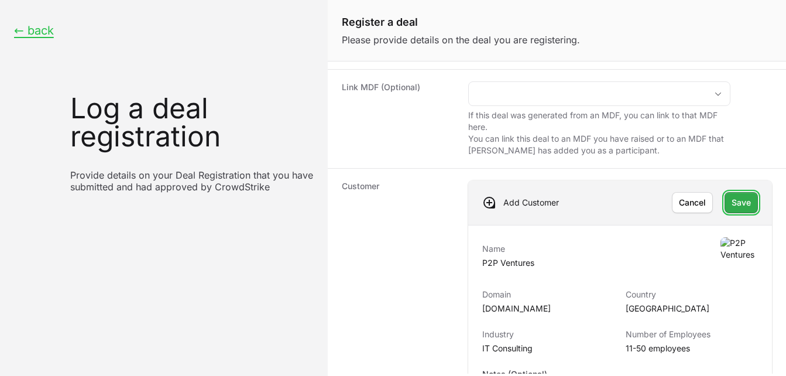
click at [732, 209] on span "Save" at bounding box center [741, 203] width 19 height 14
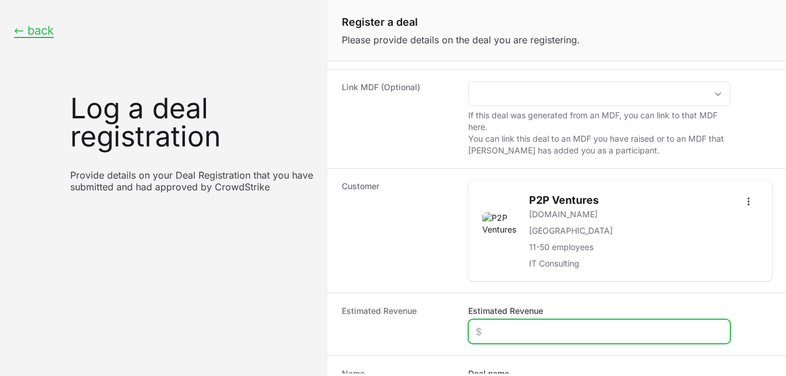
click at [510, 326] on input "Estimated Revenue" at bounding box center [599, 331] width 247 height 14
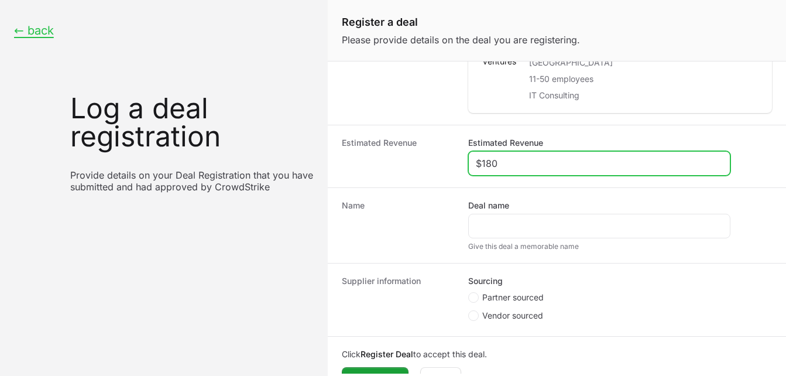
scroll to position [304, 0]
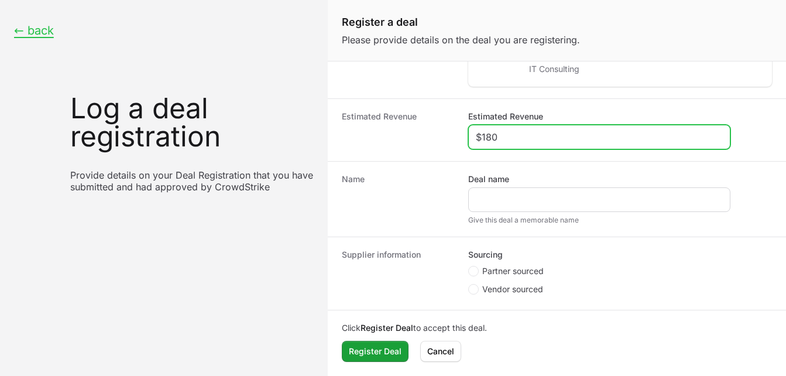
type input "$180"
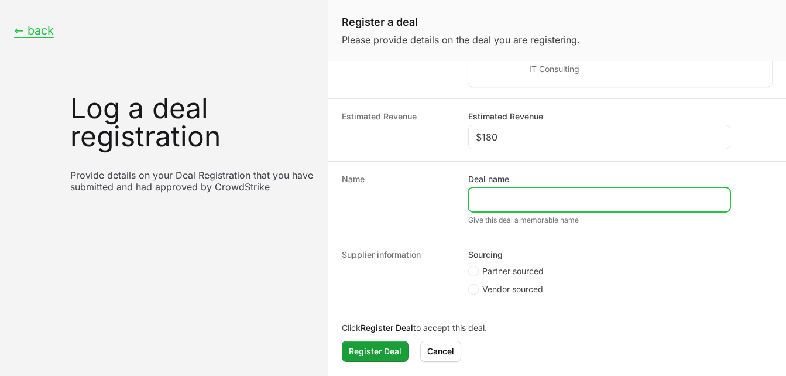
click at [490, 193] on input "Deal name" at bounding box center [599, 200] width 247 height 14
type input "P2P Ventures"
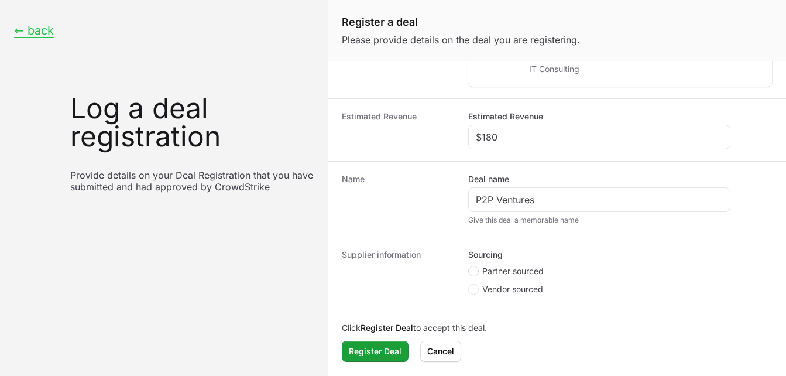
click at [478, 269] on span "Create activity form" at bounding box center [473, 271] width 11 height 11
radio input "true"
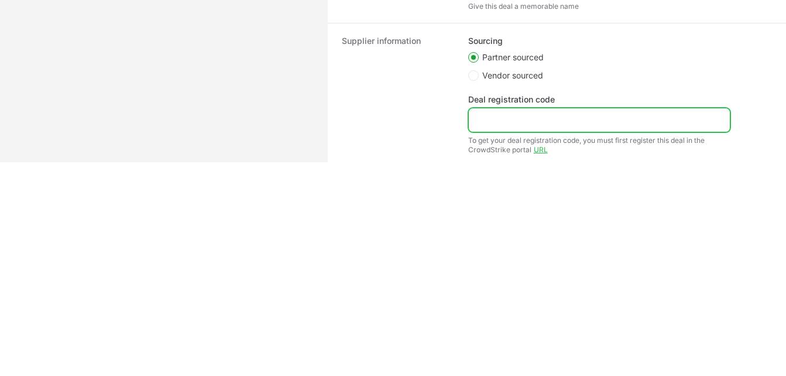
click at [494, 114] on input "Deal registration code" at bounding box center [599, 120] width 247 height 14
paste input "DR-db871f46"
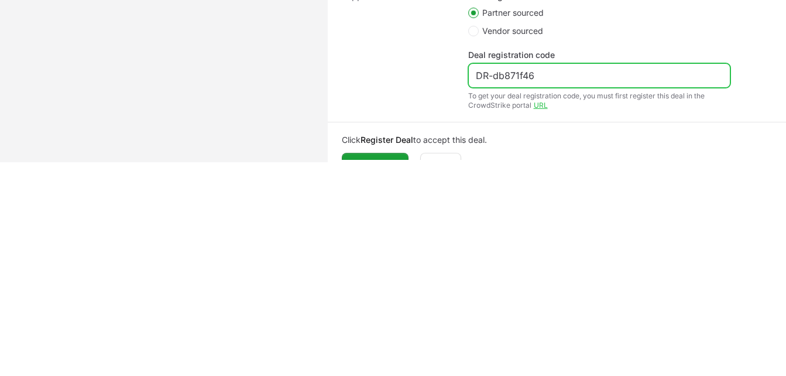
scroll to position [375, 0]
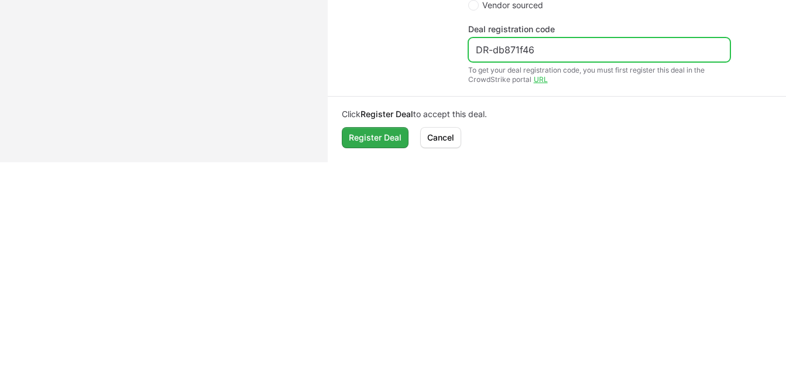
type input "DR-db871f46"
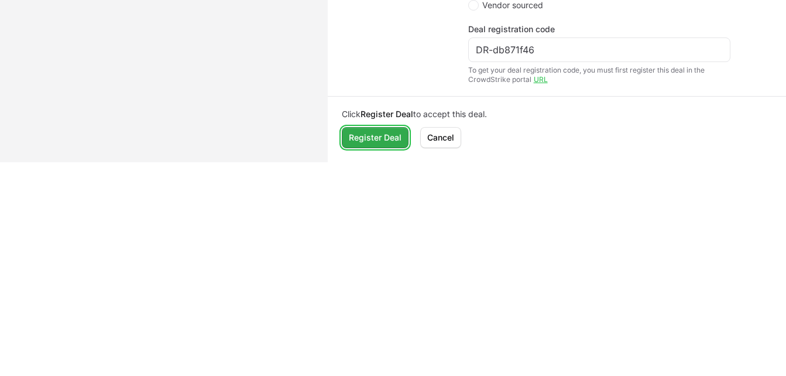
click at [383, 134] on span "Register Deal" at bounding box center [375, 138] width 53 height 14
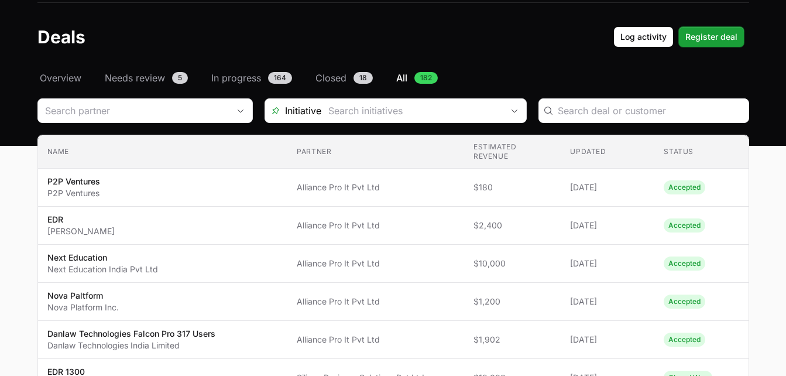
scroll to position [12, 0]
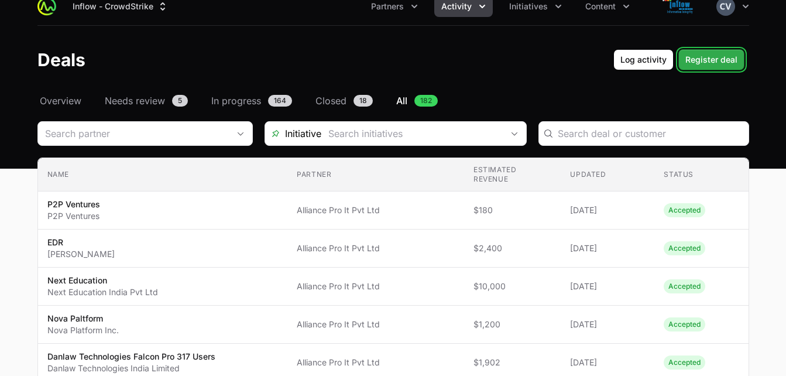
click at [703, 57] on span "Register deal" at bounding box center [712, 60] width 52 height 14
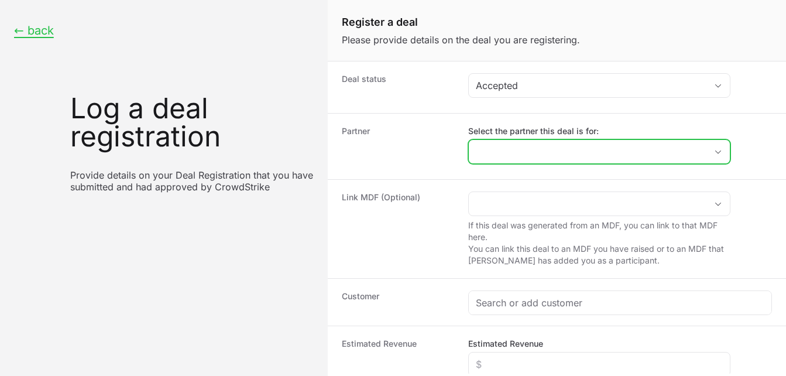
click at [715, 152] on icon "Open" at bounding box center [718, 152] width 9 height 4
click at [591, 156] on input "Select the partner this deal is for:" at bounding box center [581, 151] width 224 height 23
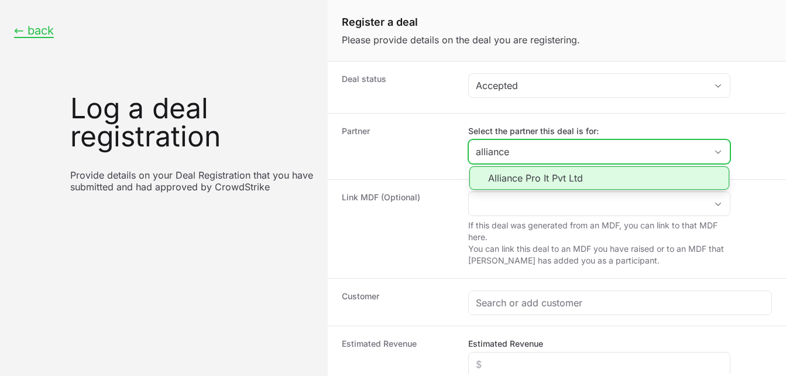
click at [557, 175] on li "Alliance Pro It Pvt Ltd" at bounding box center [600, 177] width 260 height 23
type input "Alliance Pro It Pvt Ltd"
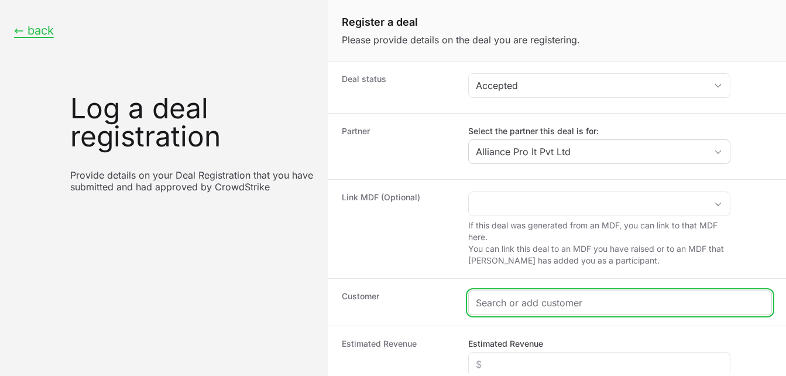
click at [513, 307] on input "Create activity form" at bounding box center [620, 303] width 289 height 14
click at [503, 302] on input "Create activity form" at bounding box center [620, 303] width 289 height 14
paste input "Intelux Electronics"
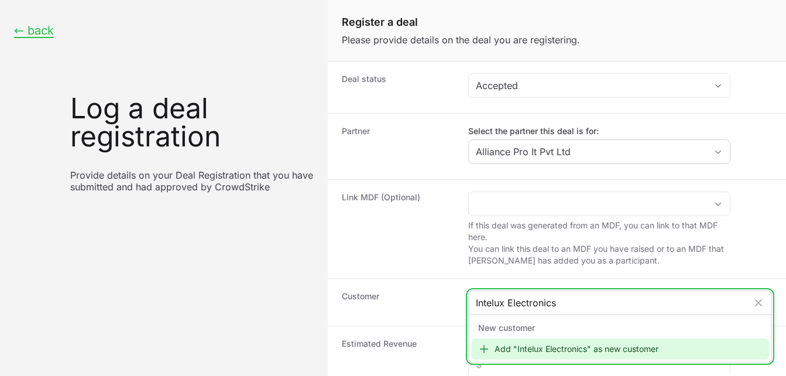
type input "Intelux Electronics"
click at [481, 349] on icon "Create activity form" at bounding box center [484, 349] width 8 height 8
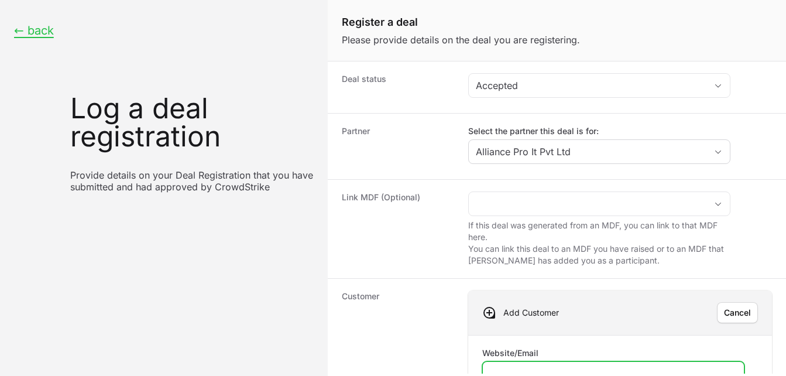
click at [508, 367] on input "Website/Email" at bounding box center [613, 373] width 247 height 14
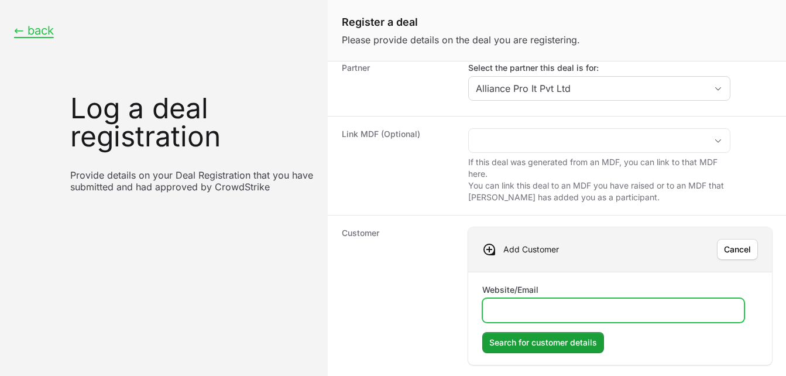
scroll to position [64, 0]
click at [525, 308] on input "Website/Email" at bounding box center [613, 309] width 247 height 14
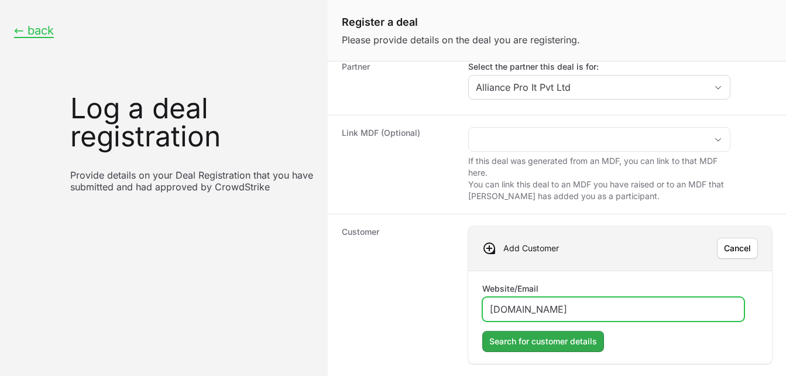
type input "[DOMAIN_NAME]"
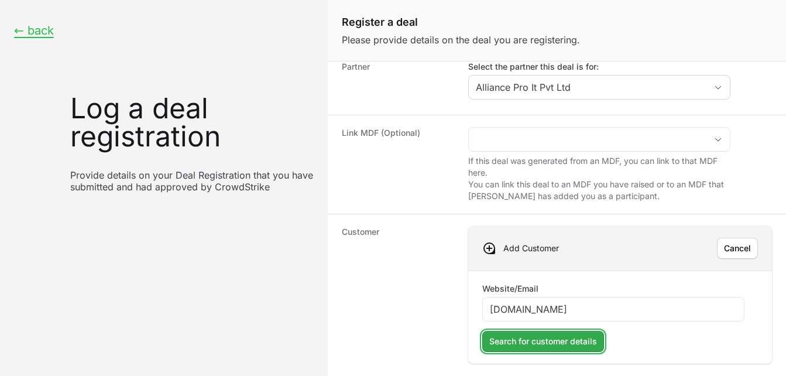
click at [516, 342] on span "Search for customer details" at bounding box center [543, 341] width 108 height 14
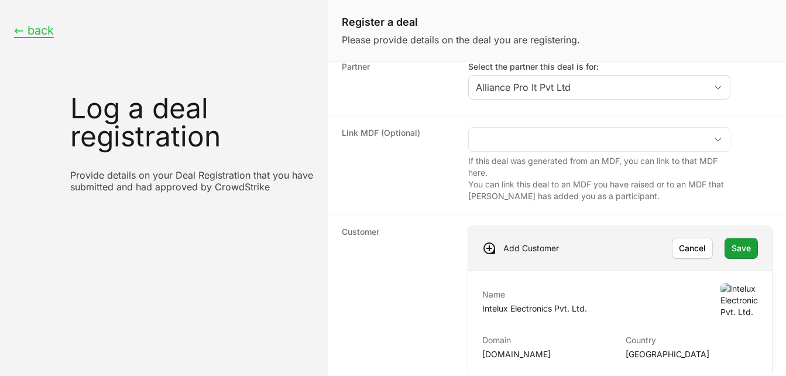
drag, startPoint x: 739, startPoint y: 254, endPoint x: 664, endPoint y: 299, distance: 87.0
click at [664, 299] on div "Name Intelux Electronics Pvt. Ltd." at bounding box center [620, 301] width 276 height 37
click at [735, 249] on span "Save" at bounding box center [741, 248] width 19 height 14
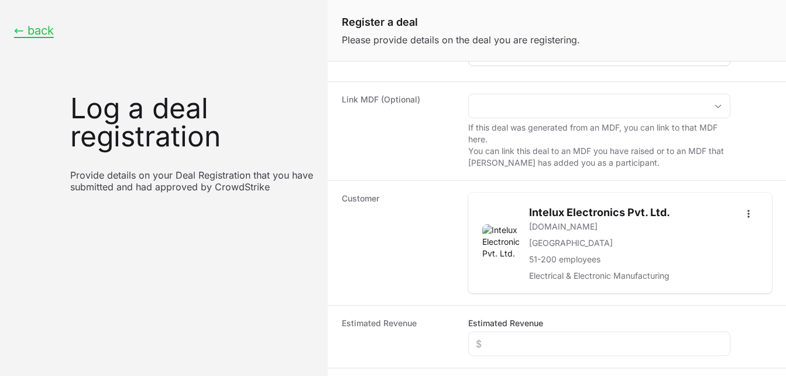
scroll to position [141, 0]
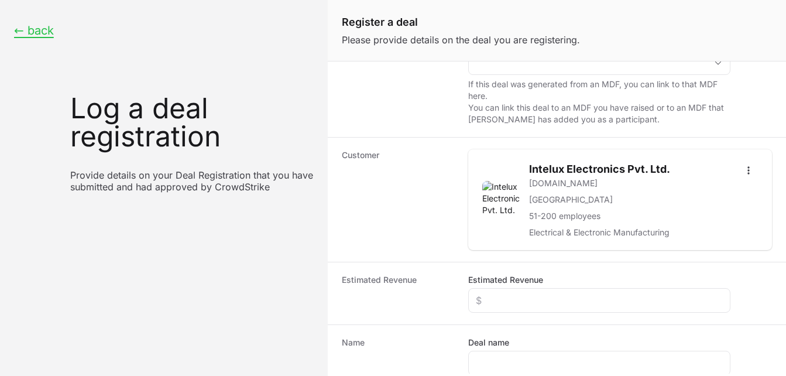
click at [773, 235] on div "Customer Intelux Electronics Pvt. Ltd. [DOMAIN_NAME] · [GEOGRAPHIC_DATA] · 51-2…" at bounding box center [557, 199] width 458 height 125
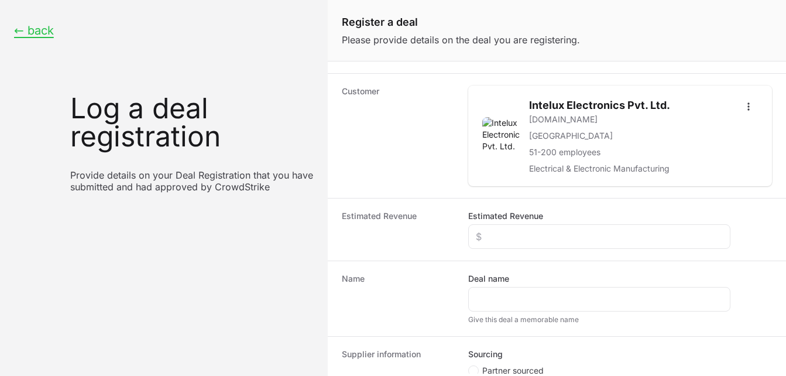
scroll to position [232, 0]
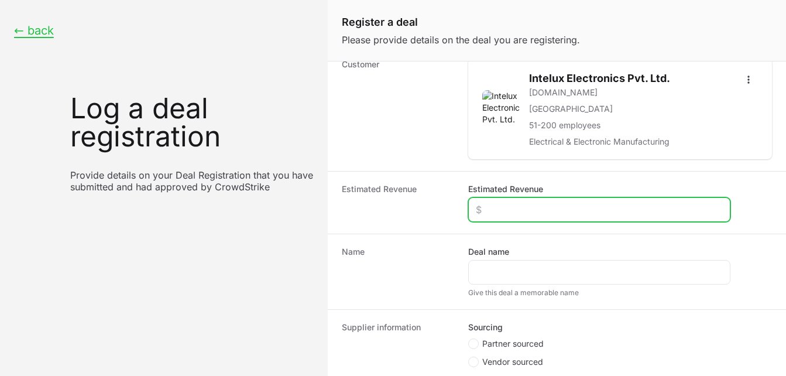
click at [516, 212] on input "Estimated Revenue" at bounding box center [599, 210] width 247 height 14
type input "$2,400"
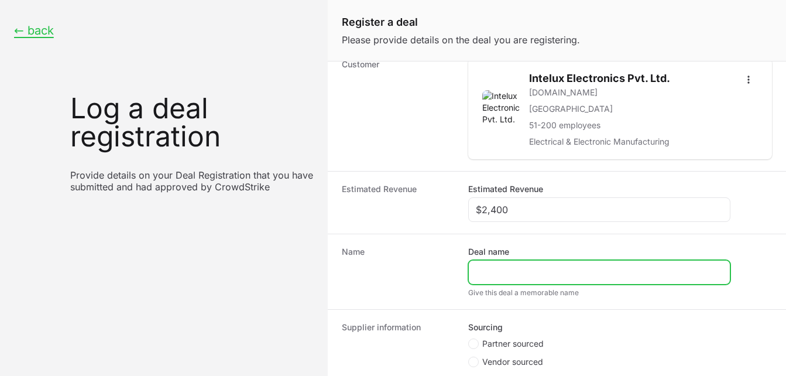
click at [498, 275] on input "Deal name" at bounding box center [599, 272] width 247 height 14
type input "Intelux [GEOGRAPHIC_DATA]"
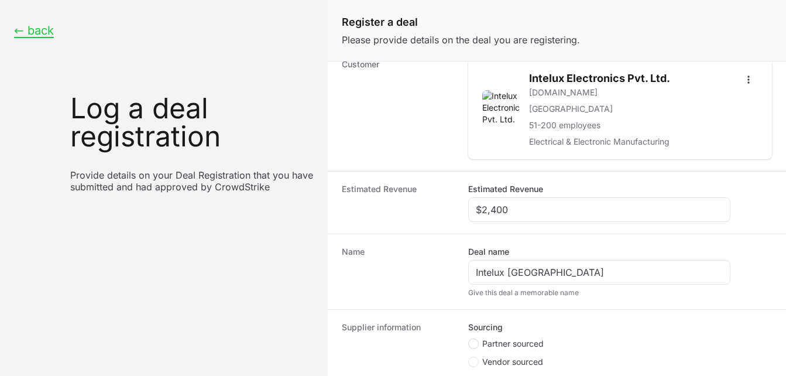
click at [478, 342] on span "Create activity form" at bounding box center [473, 343] width 11 height 11
radio input "true"
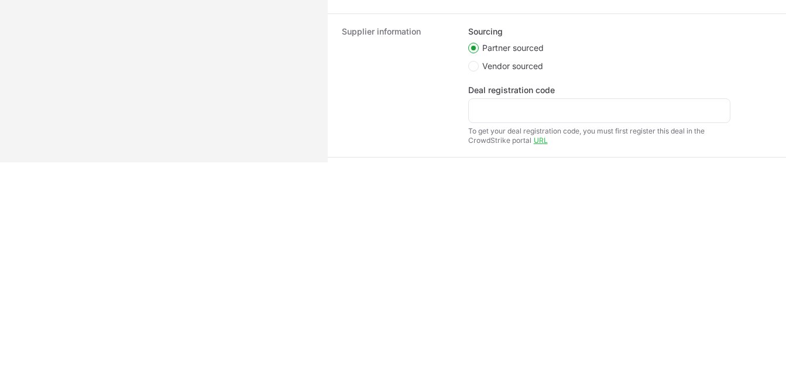
scroll to position [315, 0]
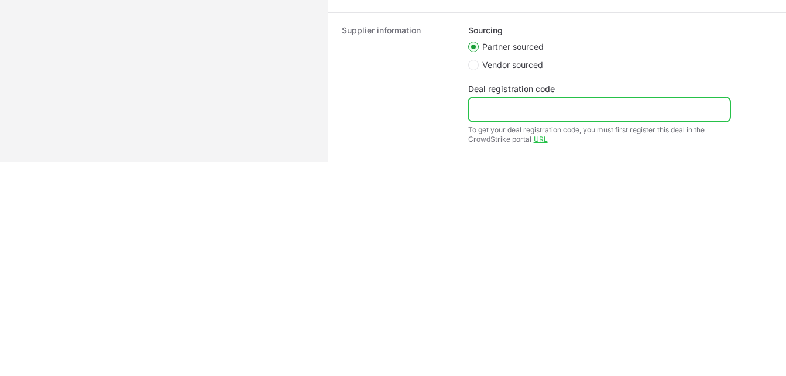
click at [527, 107] on input "Deal registration code" at bounding box center [599, 109] width 247 height 14
paste input "DR-e3774bd1"
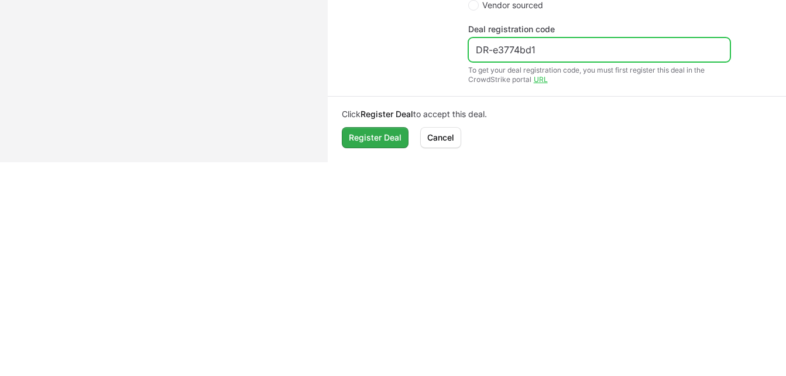
type input "DR-e3774bd1"
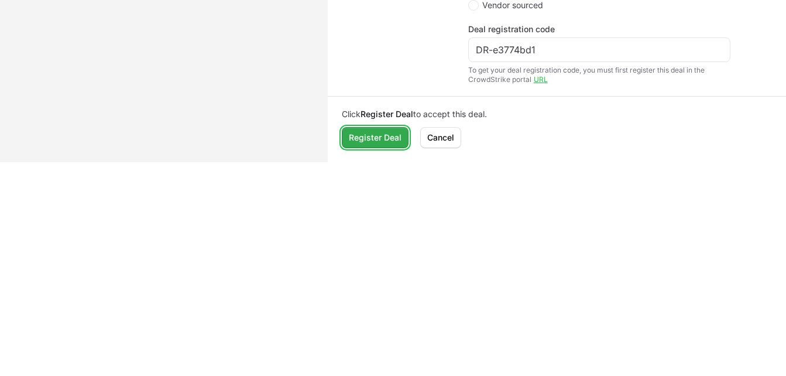
click at [388, 133] on span "Register Deal" at bounding box center [375, 138] width 53 height 14
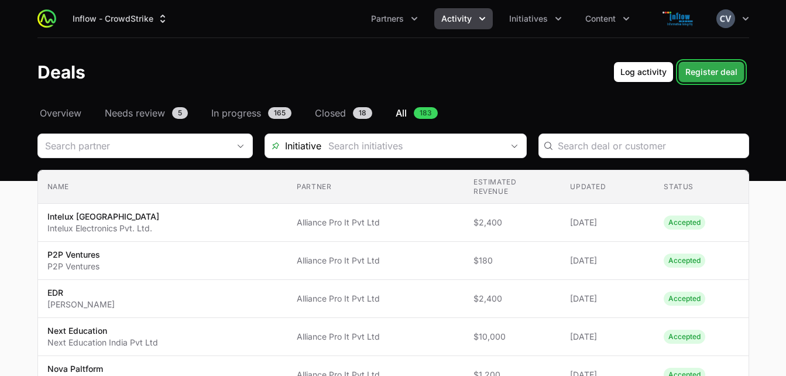
click at [693, 72] on span "Register deal" at bounding box center [712, 72] width 52 height 14
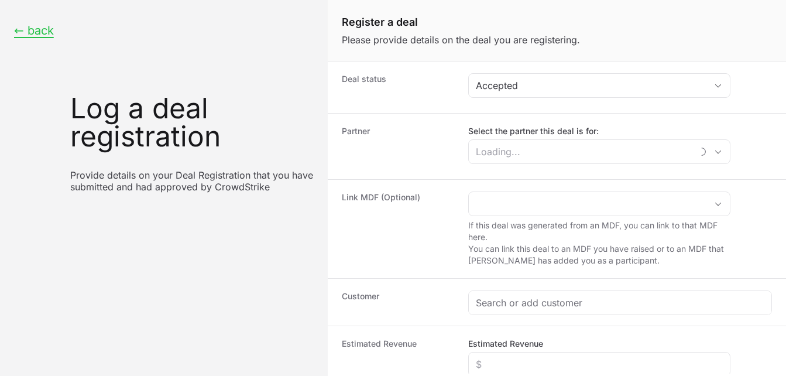
drag, startPoint x: 693, startPoint y: 72, endPoint x: 636, endPoint y: 43, distance: 63.6
click at [636, 43] on p "Please provide details on the deal you are registering." at bounding box center [557, 40] width 430 height 14
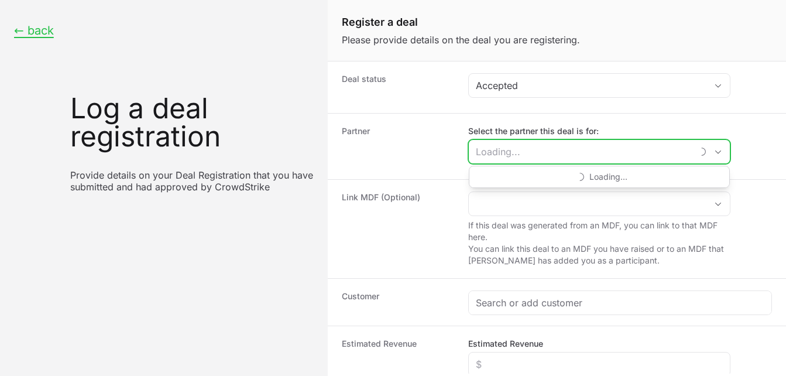
click at [544, 153] on input "Select the partner this deal is for:" at bounding box center [581, 151] width 224 height 23
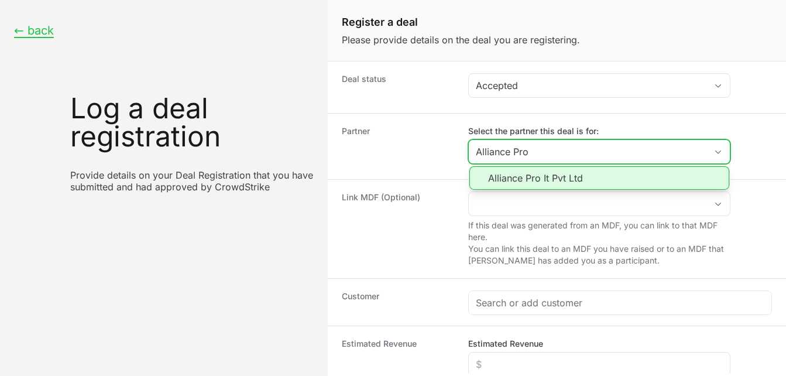
click at [516, 177] on li "Alliance Pro It Pvt Ltd" at bounding box center [600, 177] width 260 height 23
type input "Alliance Pro It Pvt Ltd"
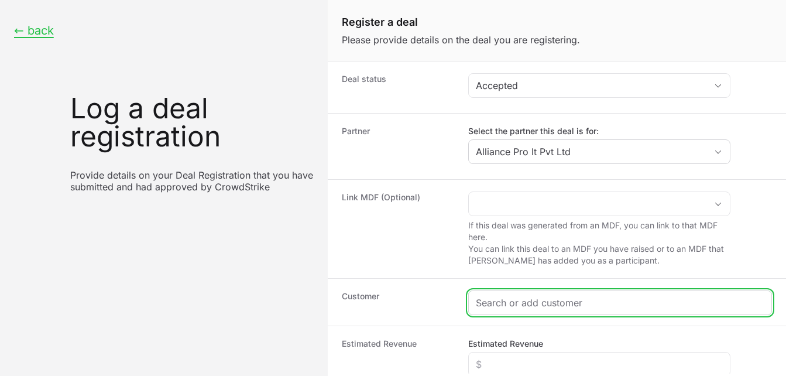
click at [507, 308] on input "Create activity form" at bounding box center [620, 303] width 289 height 14
click at [521, 303] on input "Create activity form" at bounding box center [620, 303] width 289 height 14
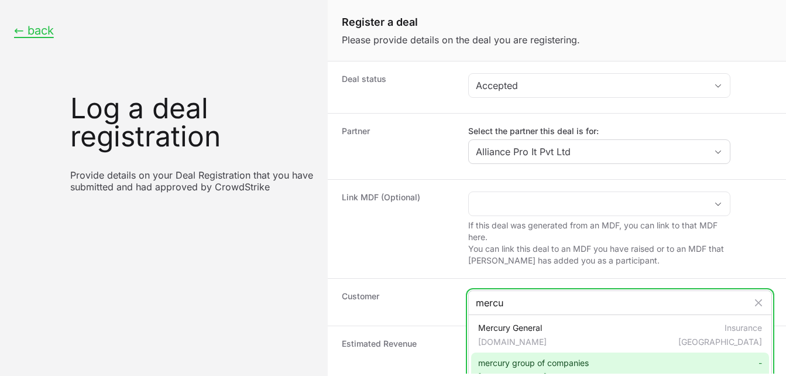
type input "mercu"
click at [507, 368] on span "mercury group of companies [DOMAIN_NAME]" at bounding box center [533, 370] width 111 height 26
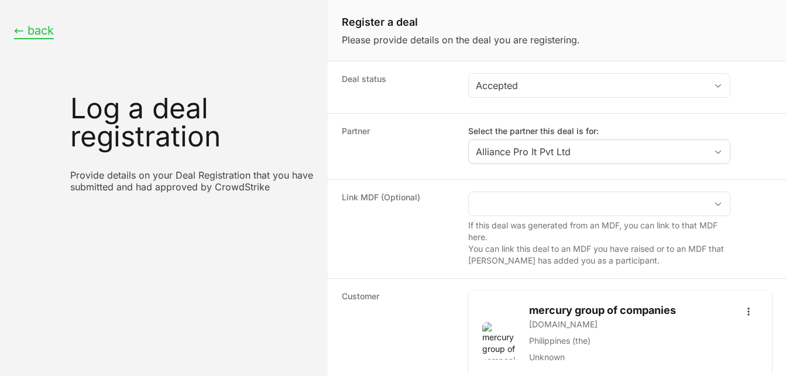
click at [35, 35] on button "← back" at bounding box center [34, 30] width 40 height 15
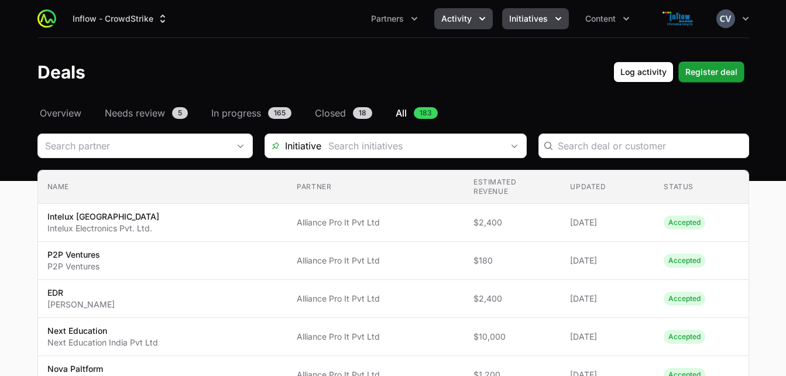
click at [549, 19] on button "Initiatives" at bounding box center [535, 18] width 67 height 21
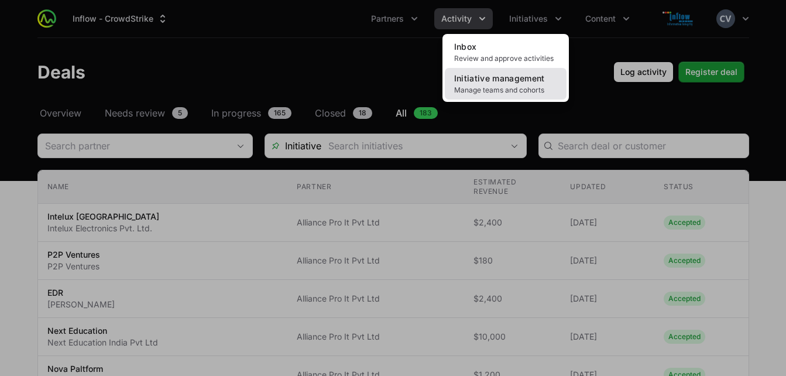
click at [522, 81] on span "Initiative management" at bounding box center [499, 78] width 91 height 10
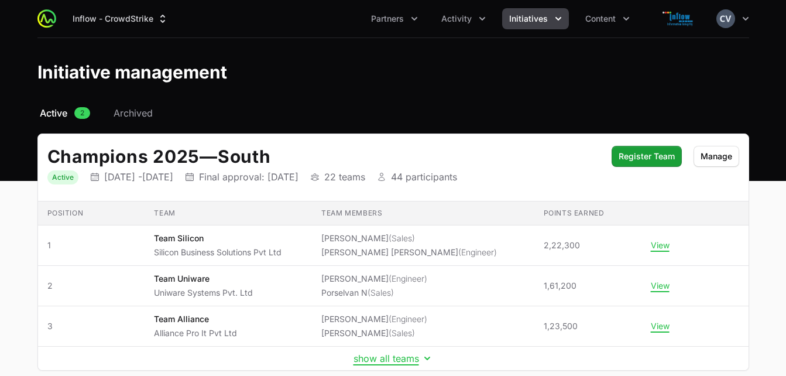
click at [776, 60] on header "Initiative management" at bounding box center [393, 72] width 786 height 68
click at [591, 155] on h2 "Champions 2025 — South" at bounding box center [323, 156] width 553 height 21
click at [483, 18] on icon "Activity menu" at bounding box center [483, 19] width 12 height 12
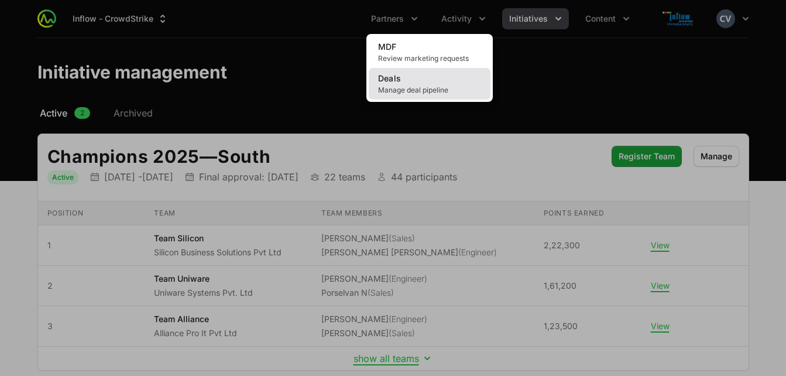
click at [429, 88] on span "Manage deal pipeline" at bounding box center [429, 89] width 103 height 9
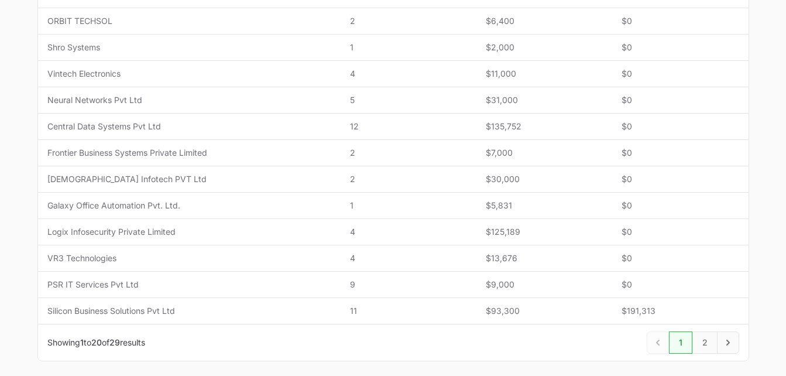
scroll to position [549, 0]
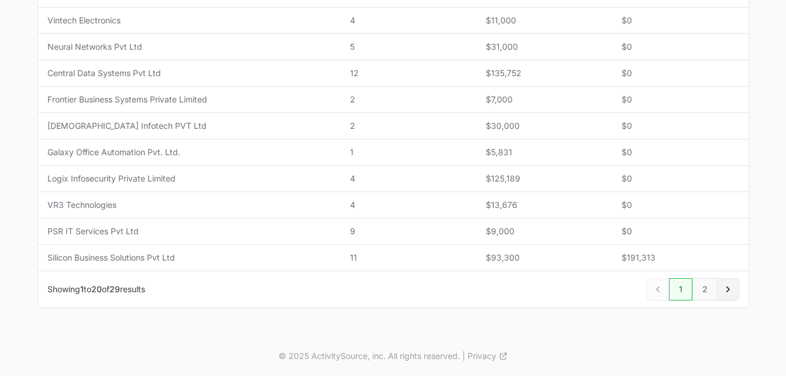
click at [724, 287] on icon "Next" at bounding box center [728, 289] width 12 height 12
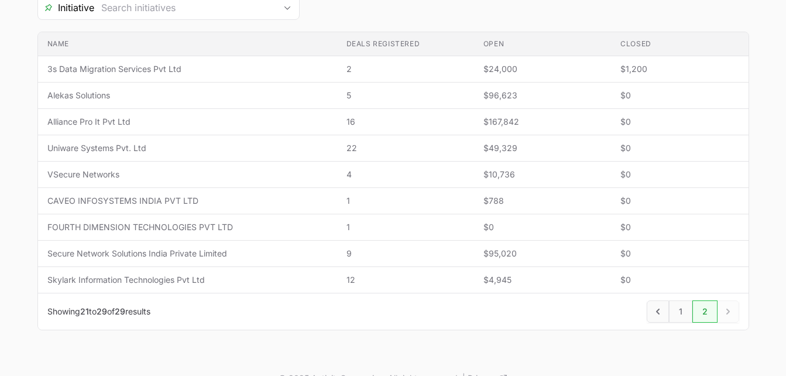
scroll to position [247, 0]
